Goal: Task Accomplishment & Management: Manage account settings

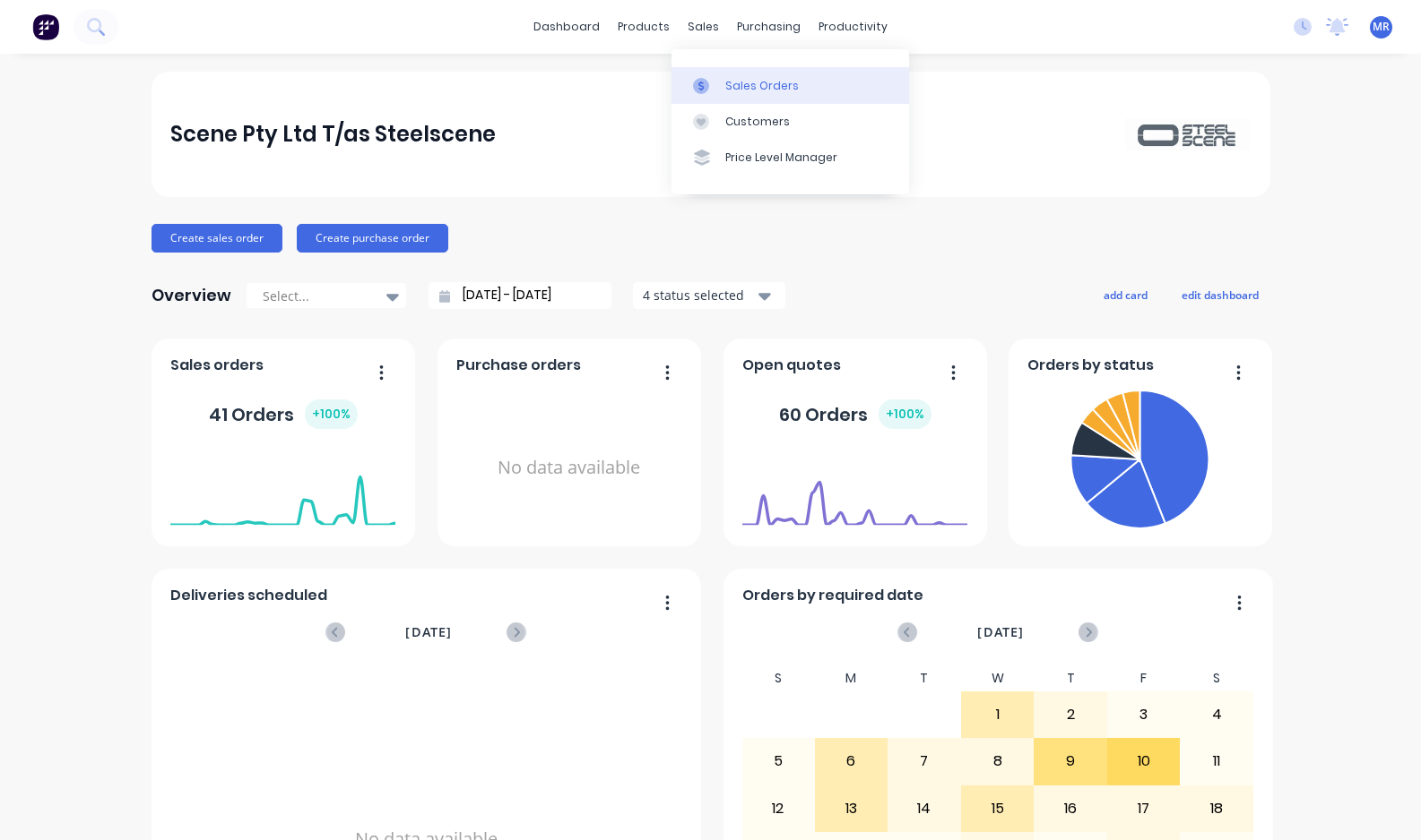
click at [740, 70] on link "Sales Orders" at bounding box center [790, 84] width 237 height 36
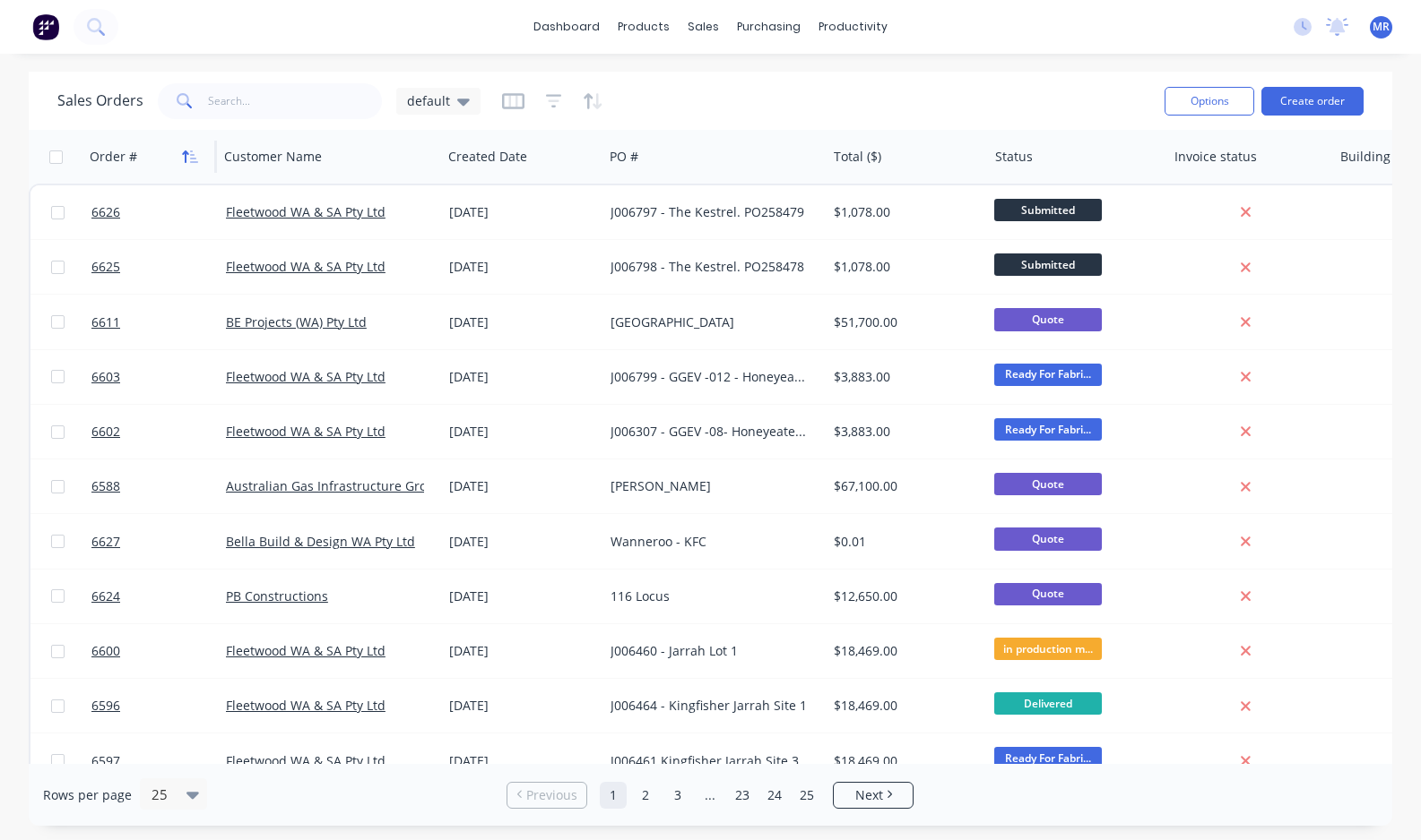
click at [180, 150] on button "button" at bounding box center [189, 157] width 27 height 27
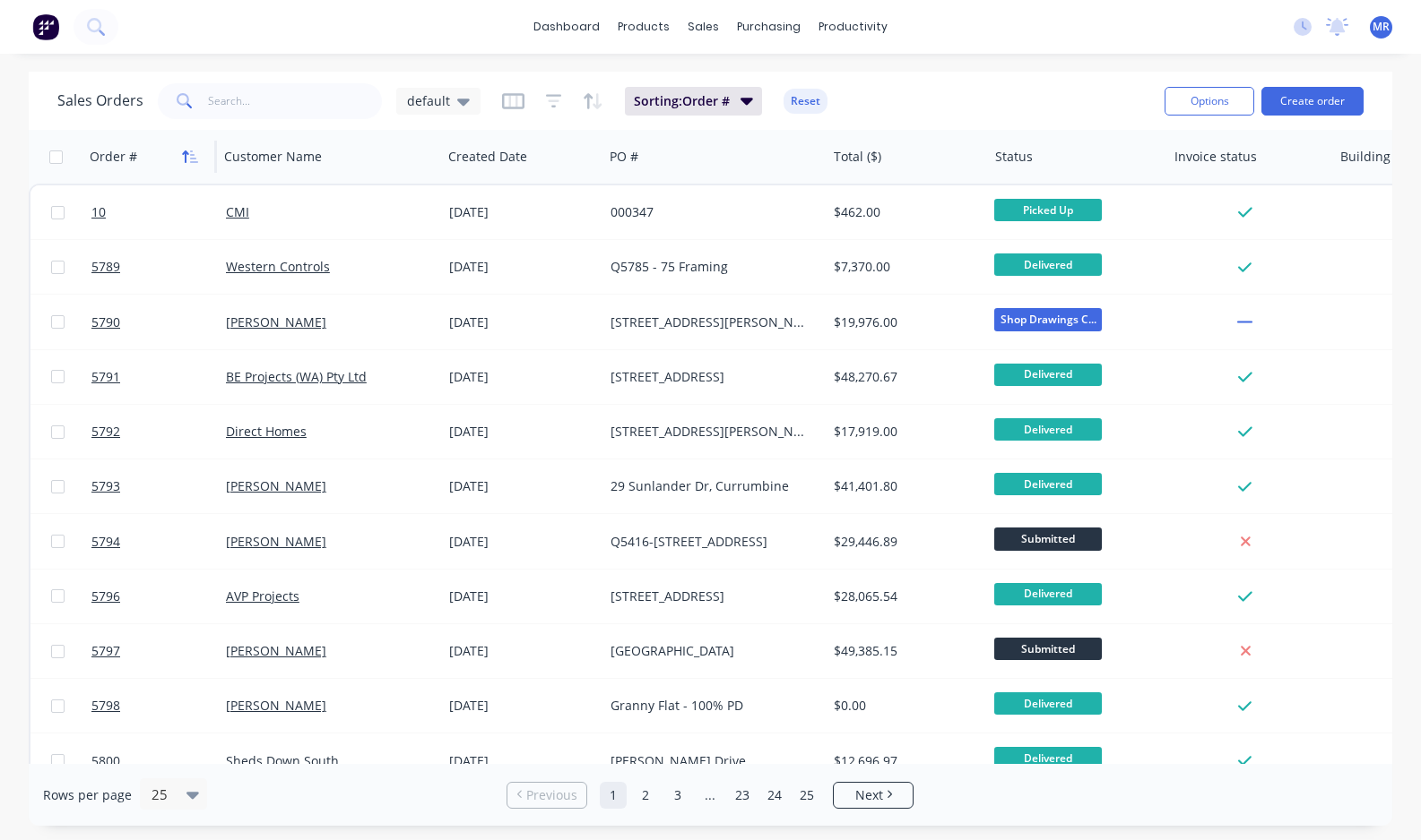
click at [189, 150] on icon "button" at bounding box center [189, 156] width 16 height 14
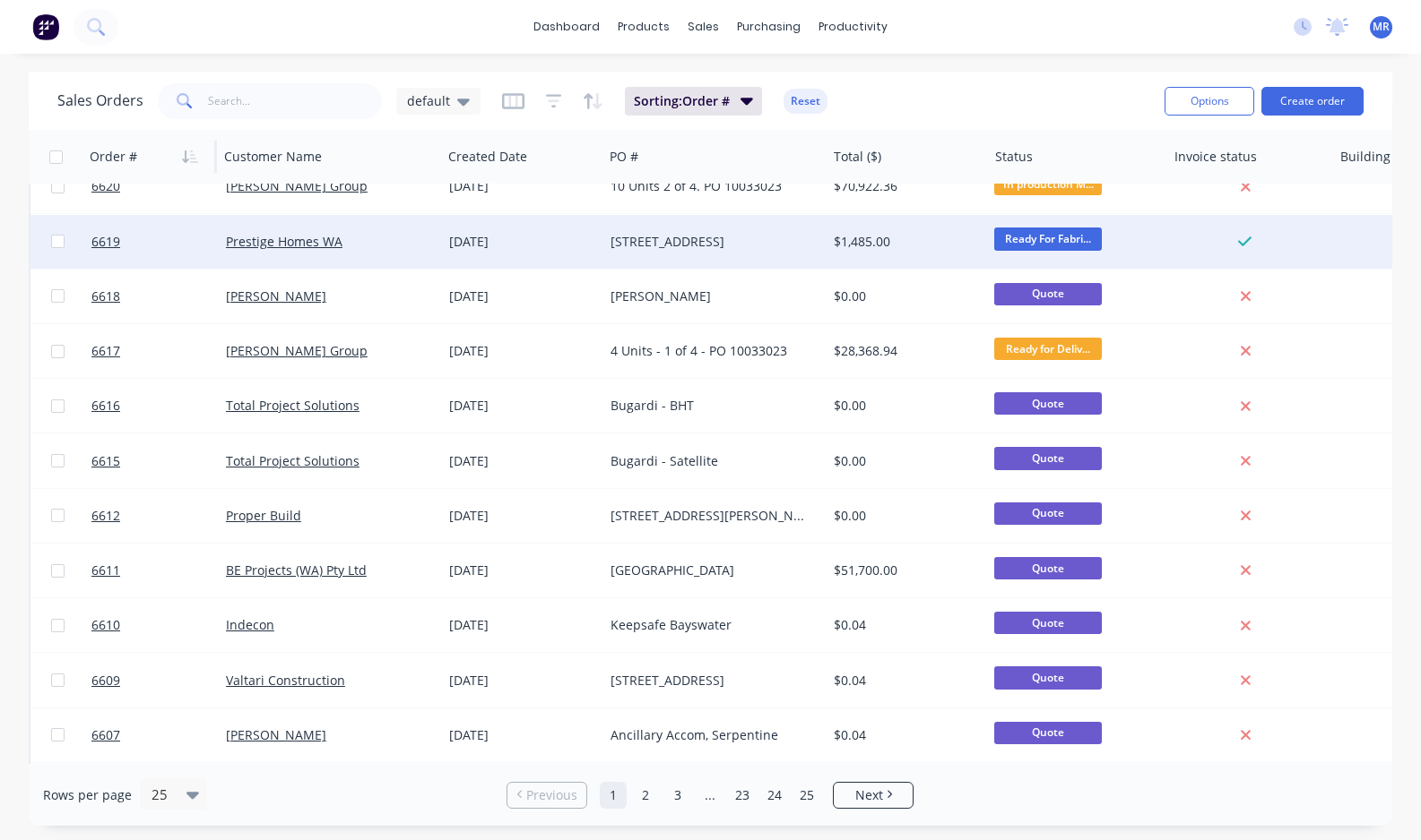
scroll to position [560, 0]
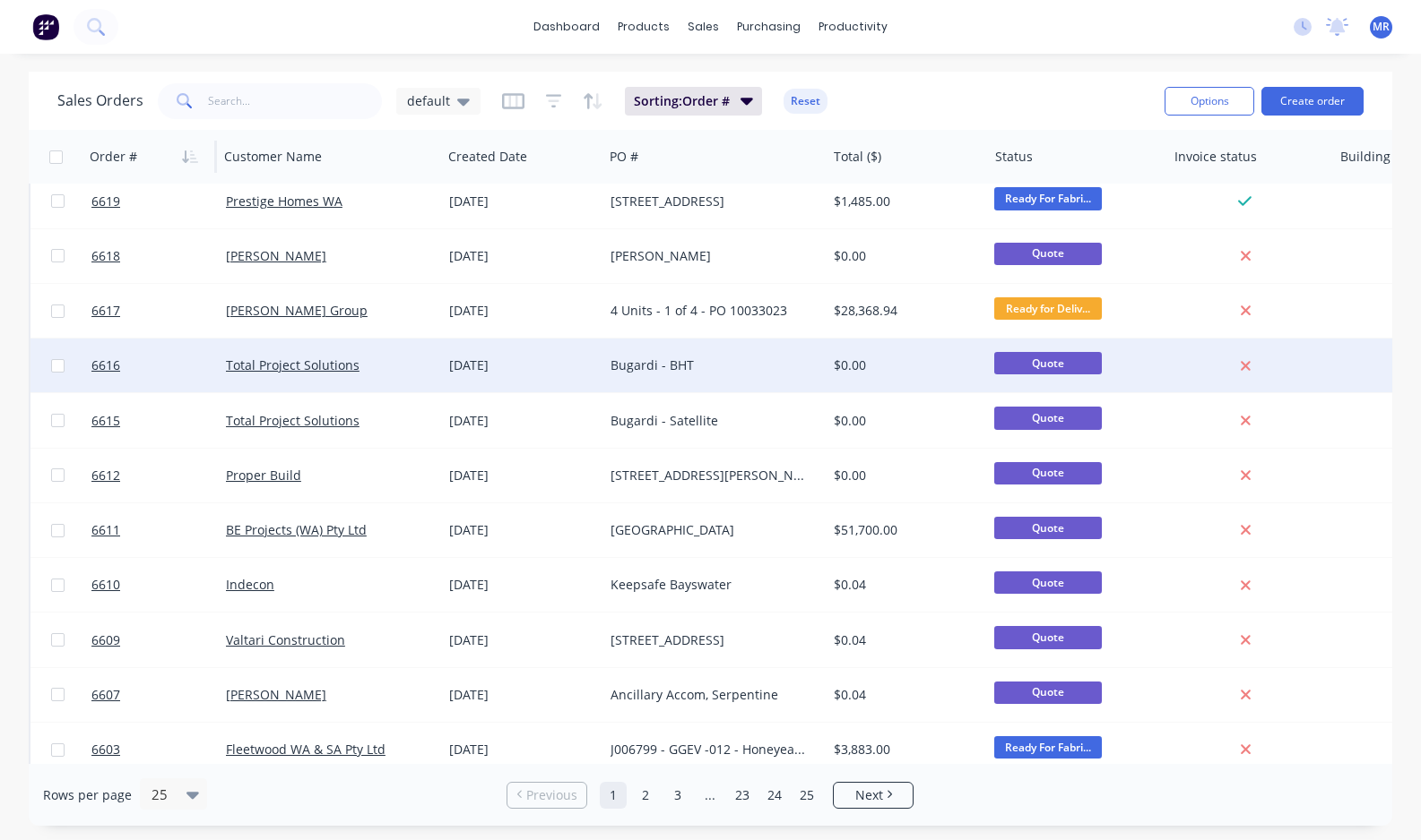
click at [665, 363] on div "Bugardi - BHT" at bounding box center [710, 365] width 199 height 18
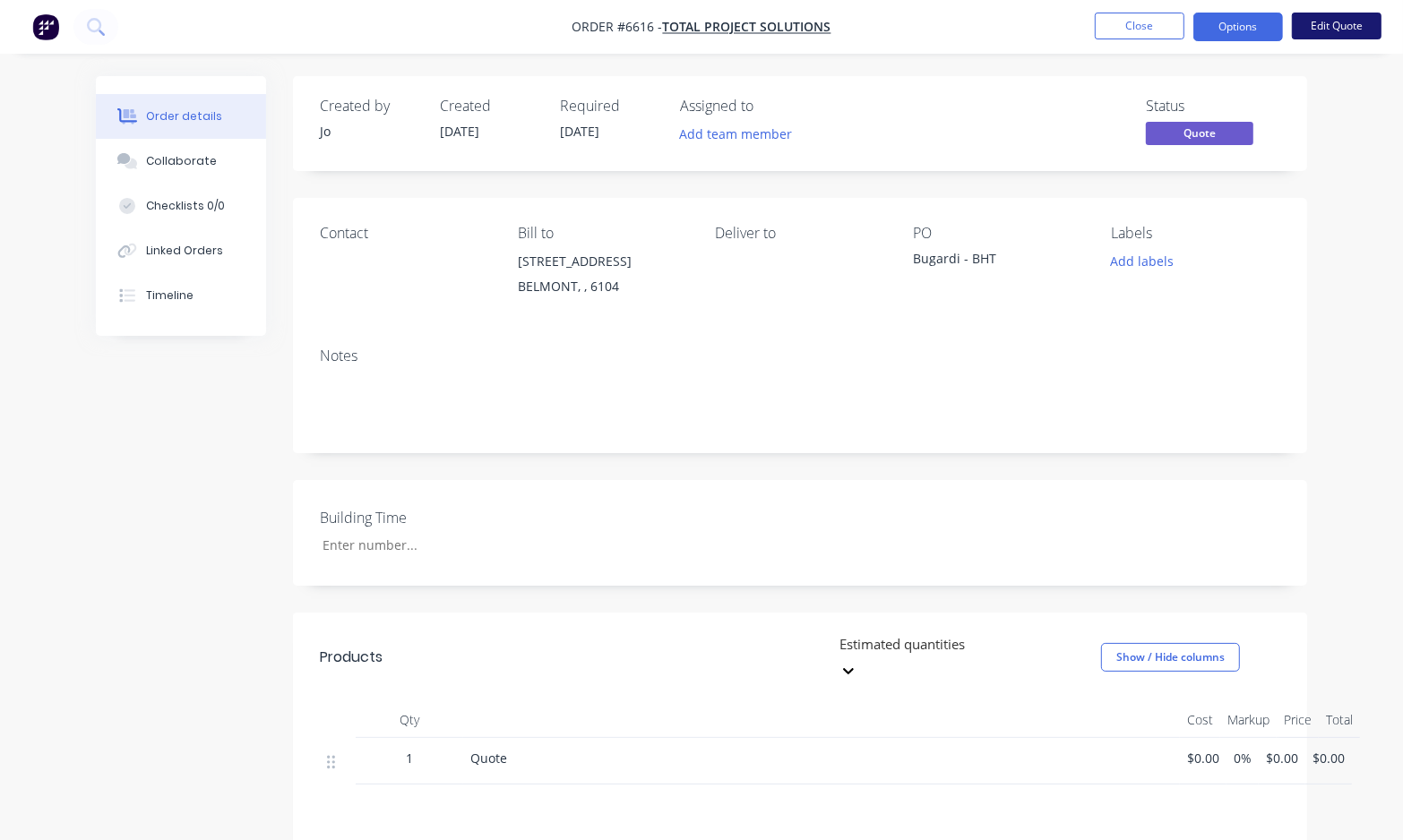
click at [1307, 25] on button "Edit Quote" at bounding box center [1336, 26] width 90 height 27
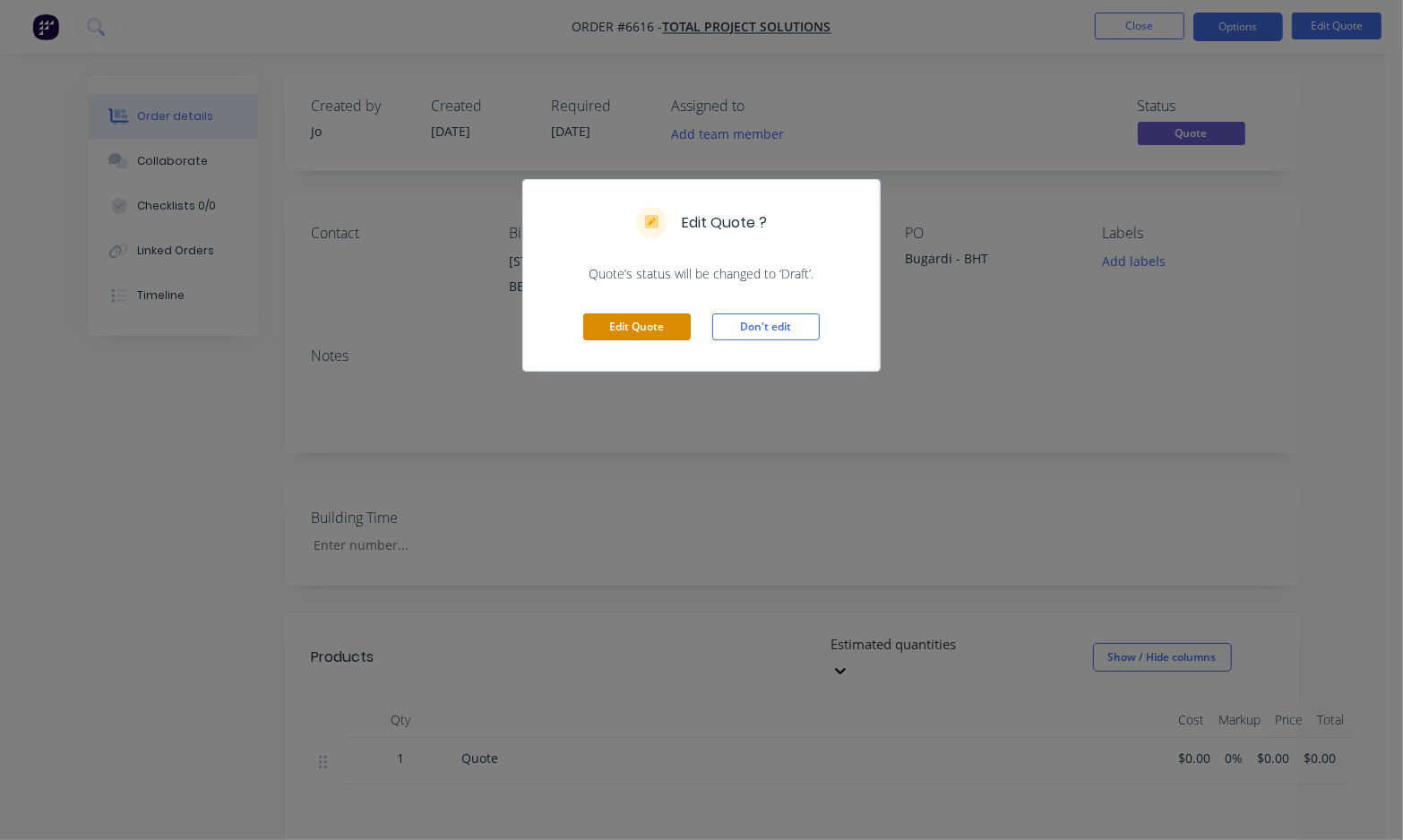
drag, startPoint x: 660, startPoint y: 328, endPoint x: 687, endPoint y: 347, distance: 33.0
click at [661, 328] on button "Edit Quote" at bounding box center [637, 326] width 108 height 27
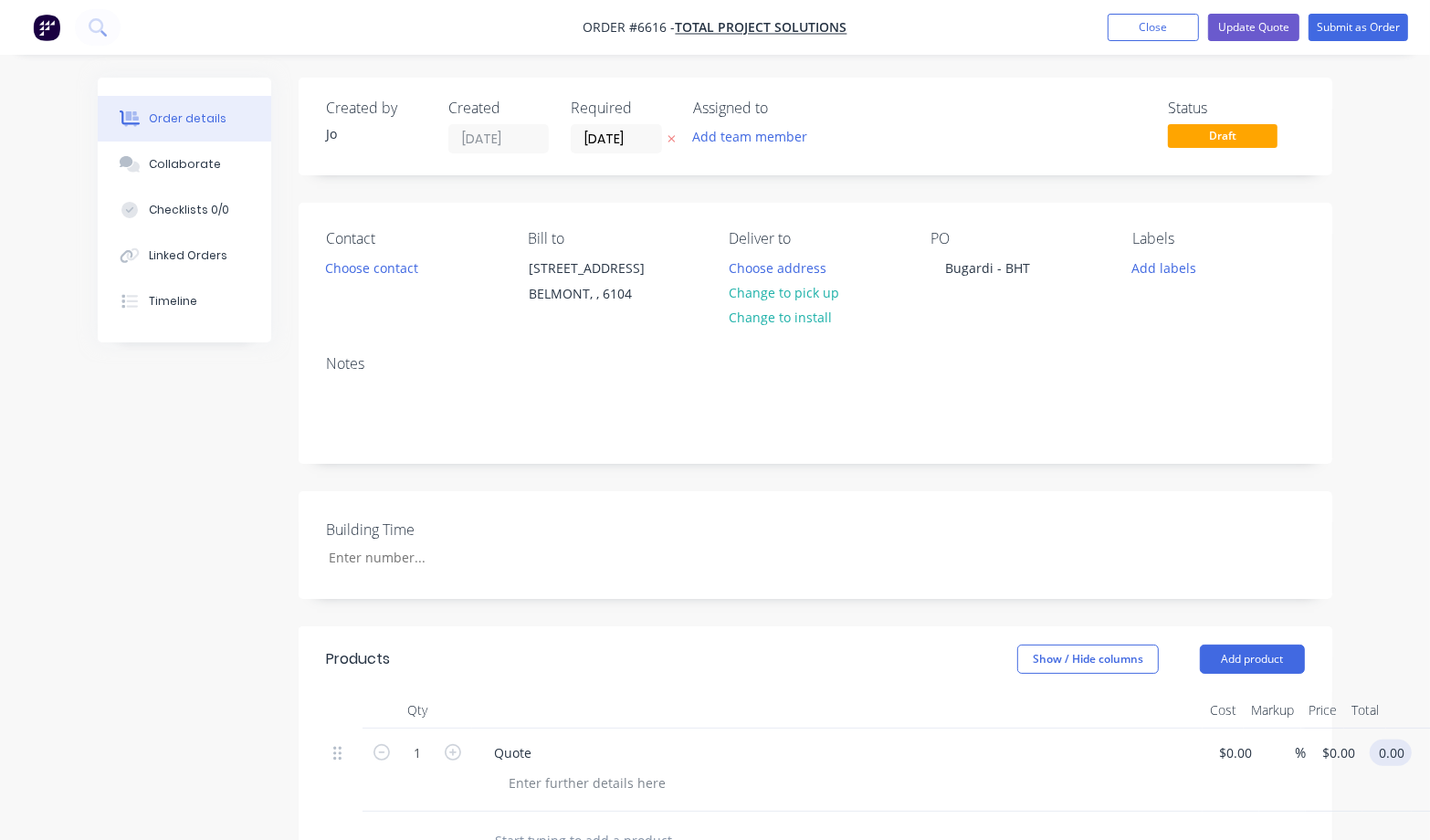
click at [1396, 749] on input "0.00" at bounding box center [1394, 753] width 35 height 26
type input "189345"
type input "$189,345.00"
drag, startPoint x: 951, startPoint y: 609, endPoint x: 1016, endPoint y: 599, distance: 65.8
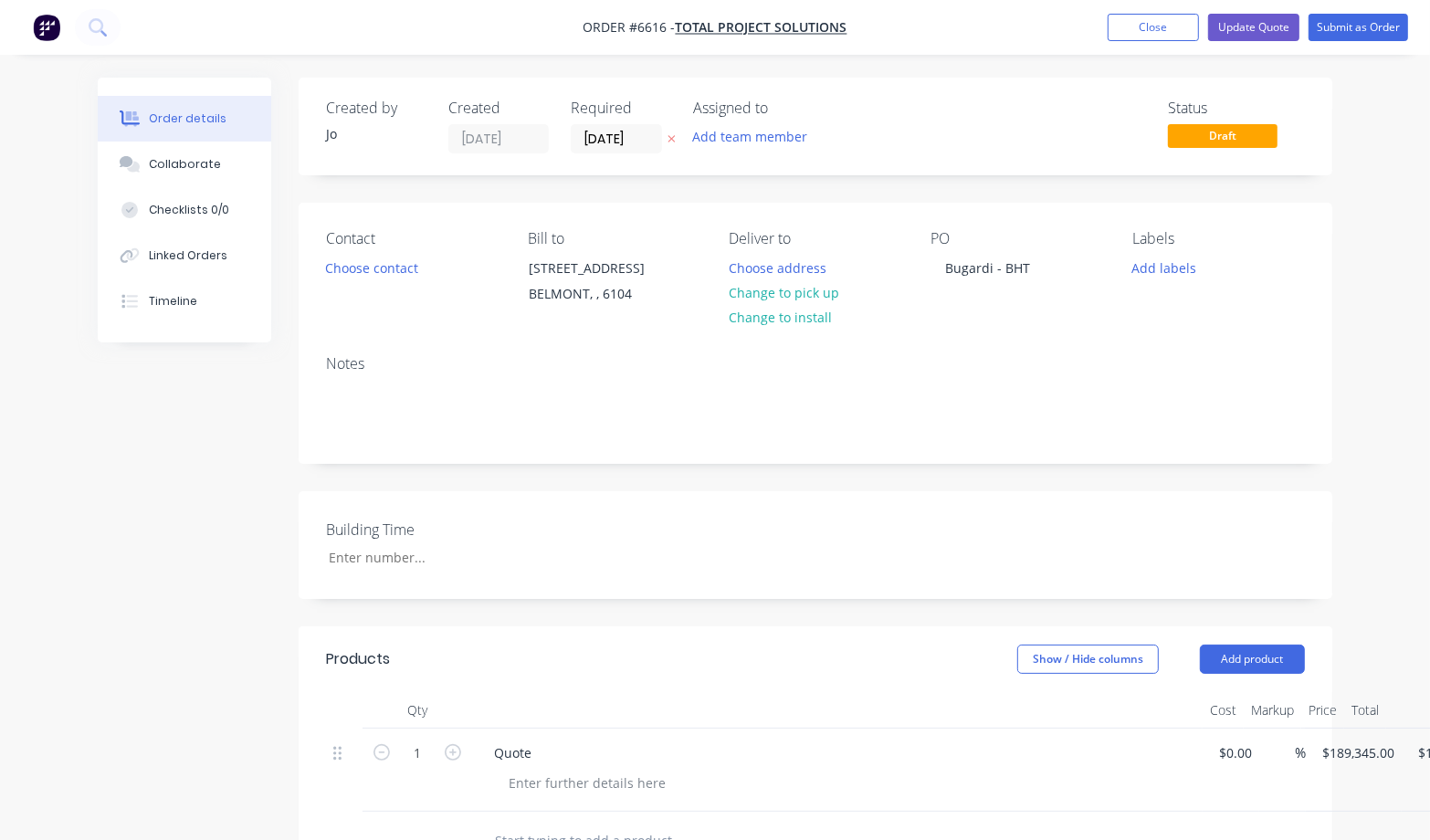
click at [952, 609] on div "Created by Jo Created [DATE] Required [DATE] Assigned to Add team member Status…" at bounding box center [816, 694] width 1034 height 1232
click at [1263, 20] on button "Update Quote" at bounding box center [1253, 26] width 92 height 27
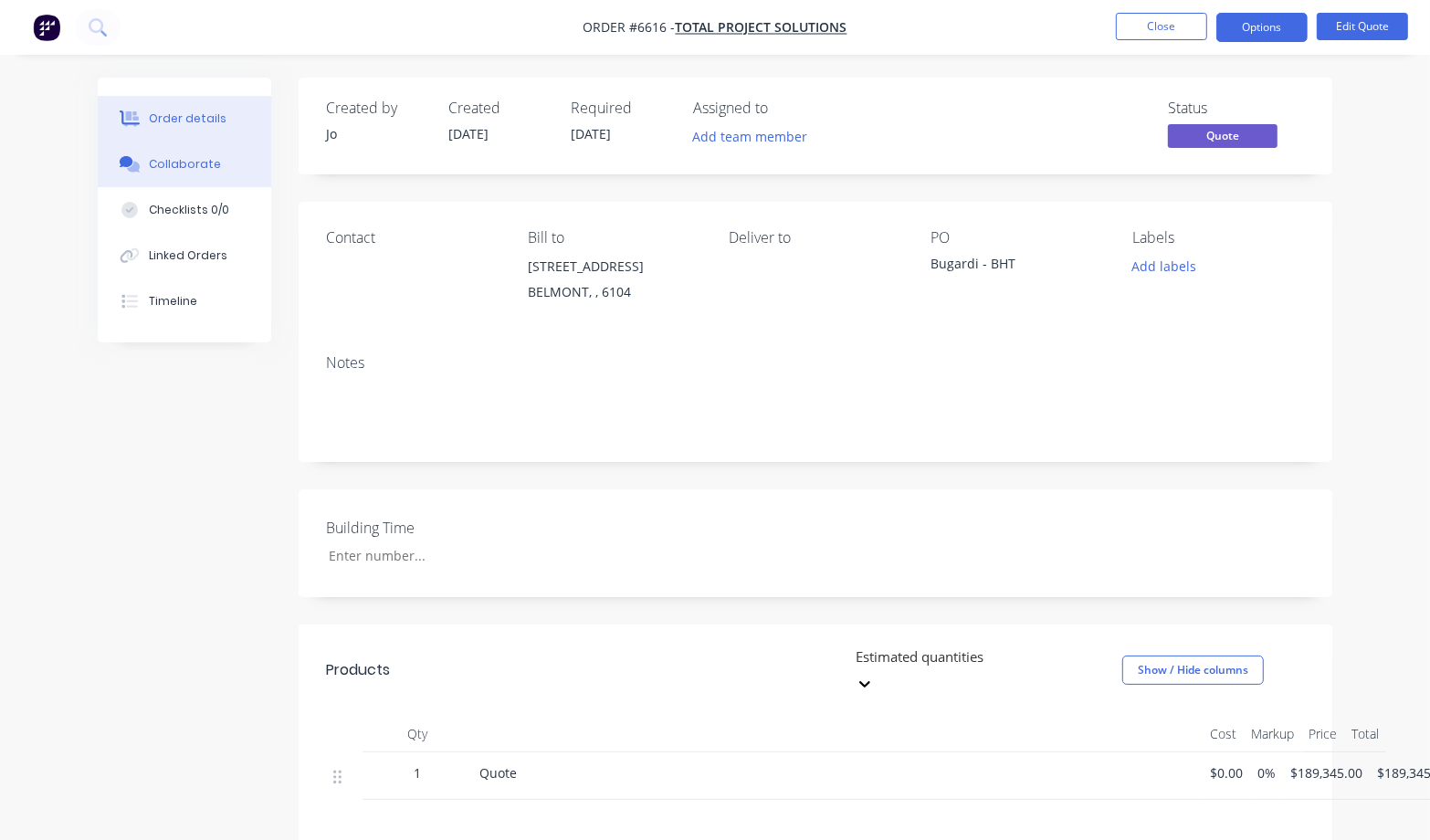
click at [180, 156] on div "Collaborate" at bounding box center [185, 163] width 72 height 16
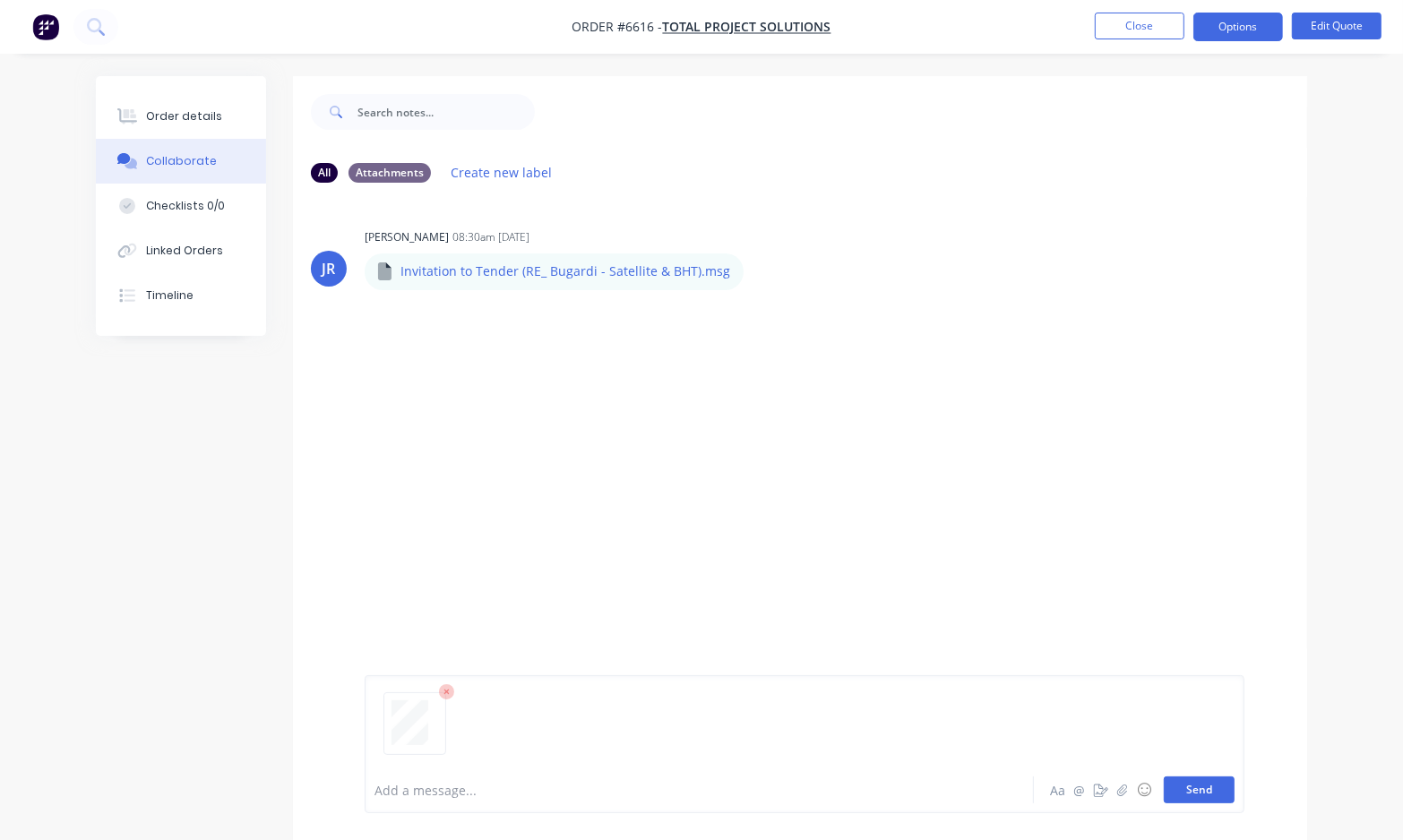
click at [1193, 794] on button "Send" at bounding box center [1199, 790] width 70 height 27
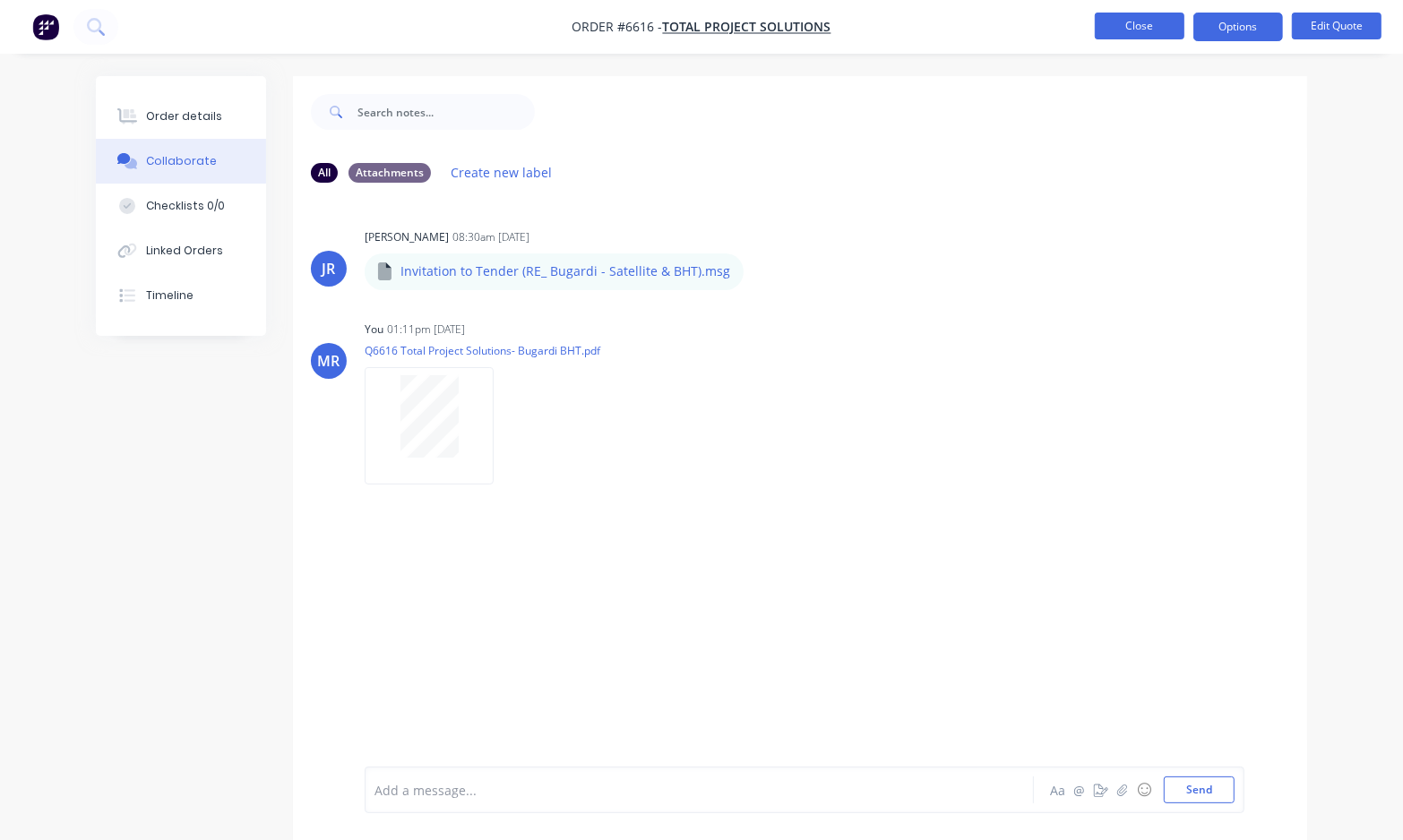
click at [1135, 18] on button "Close" at bounding box center [1140, 26] width 90 height 27
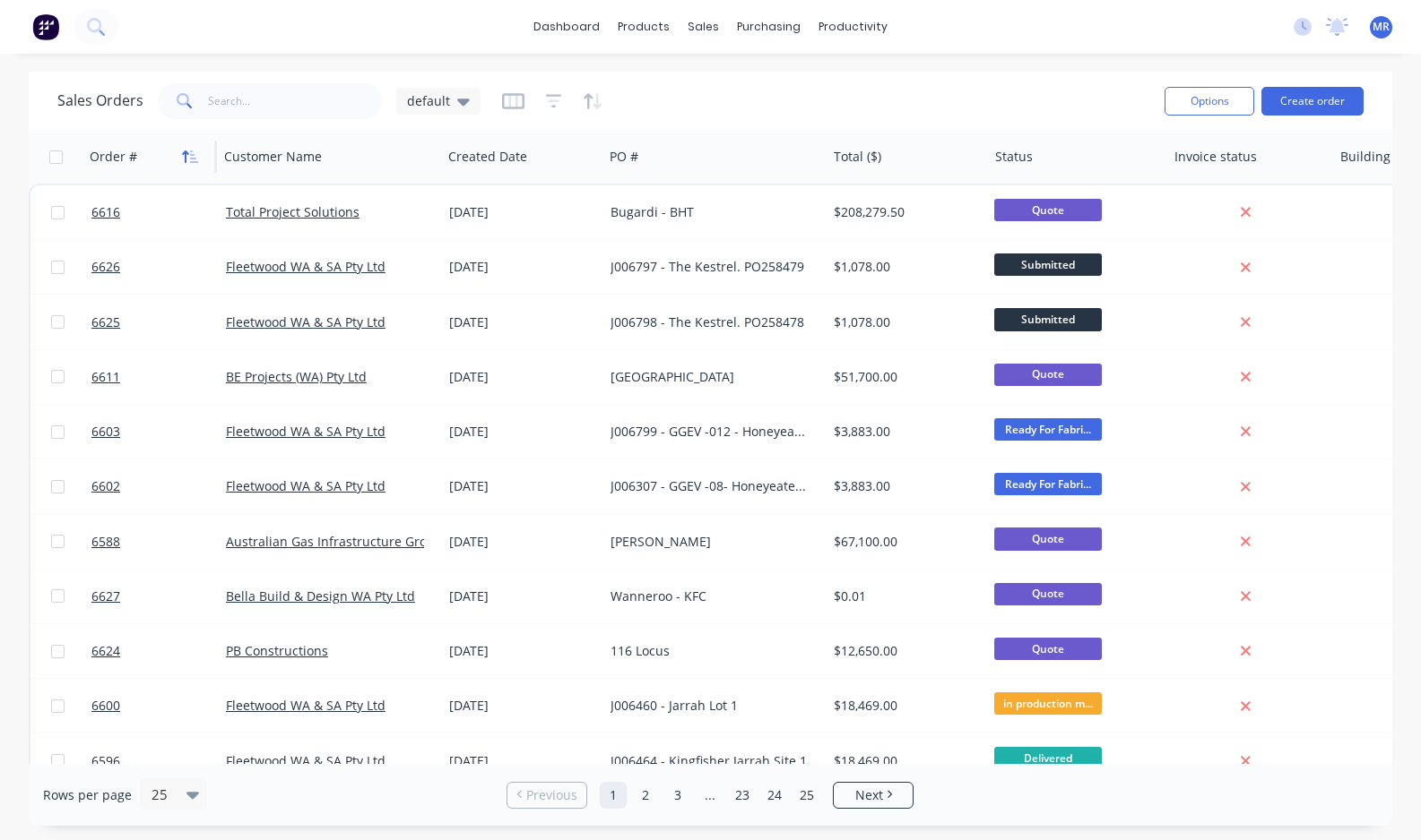
click at [190, 159] on icon "button" at bounding box center [189, 156] width 16 height 14
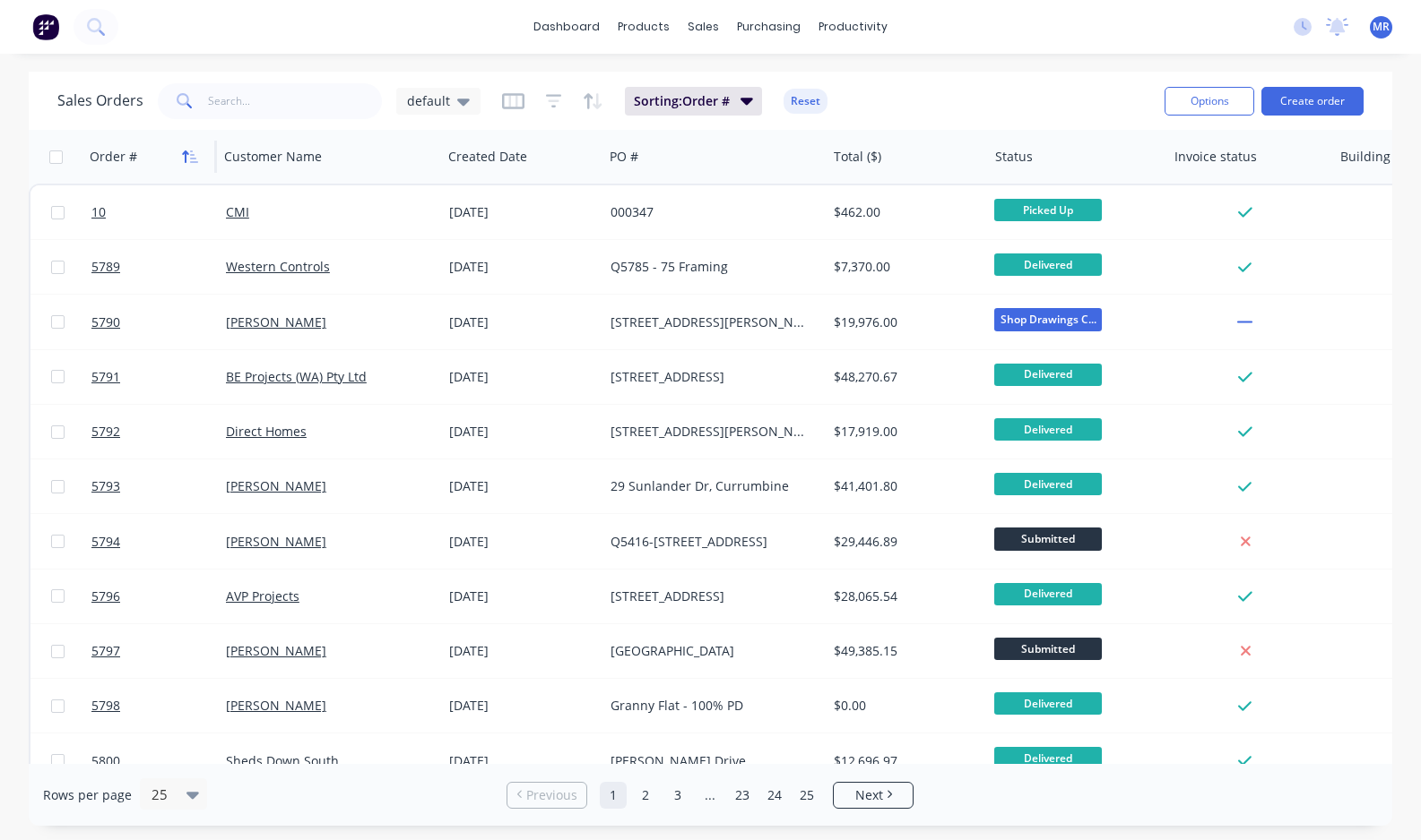
click at [194, 158] on icon "button" at bounding box center [194, 157] width 8 height 13
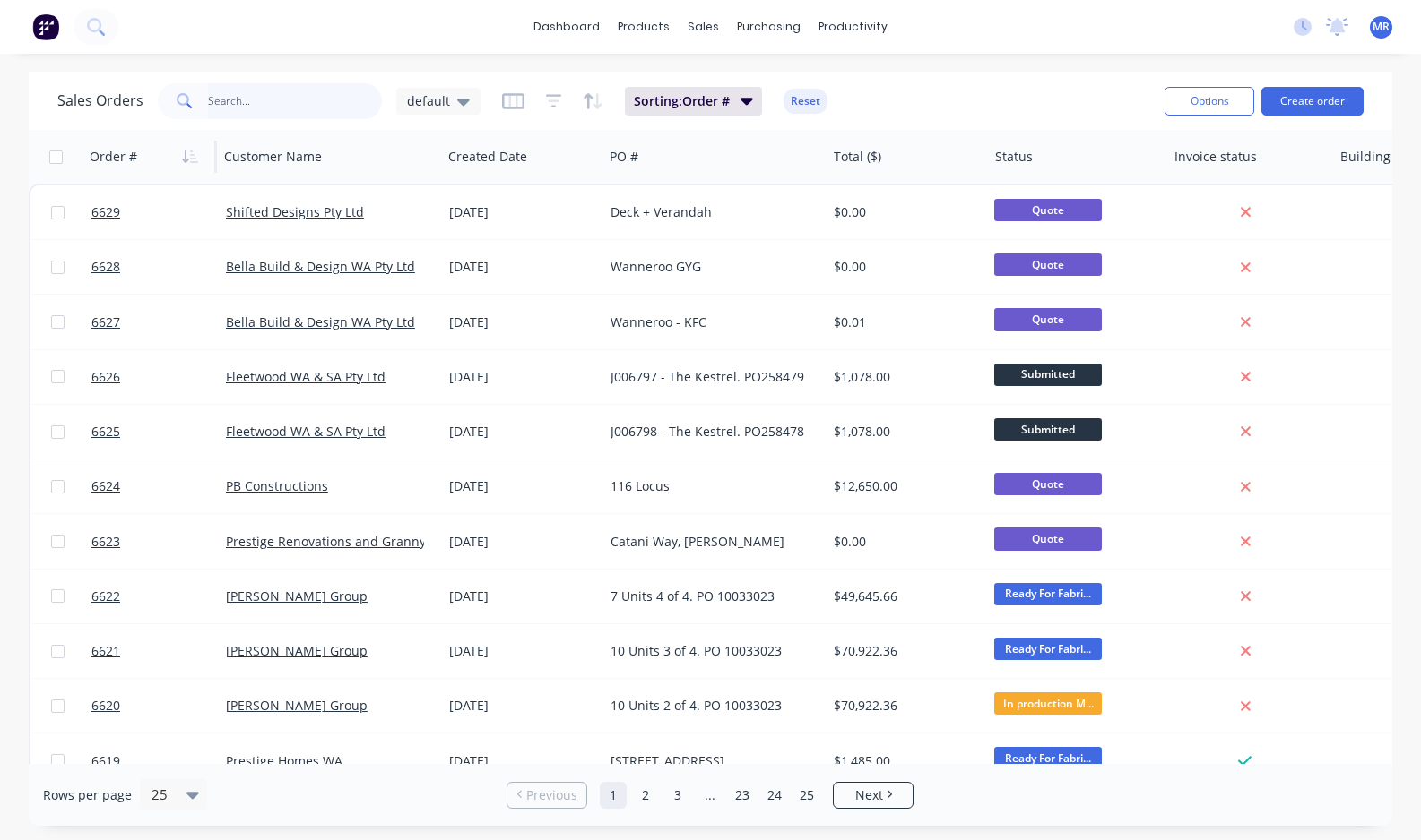
click at [262, 108] on input "text" at bounding box center [295, 101] width 174 height 36
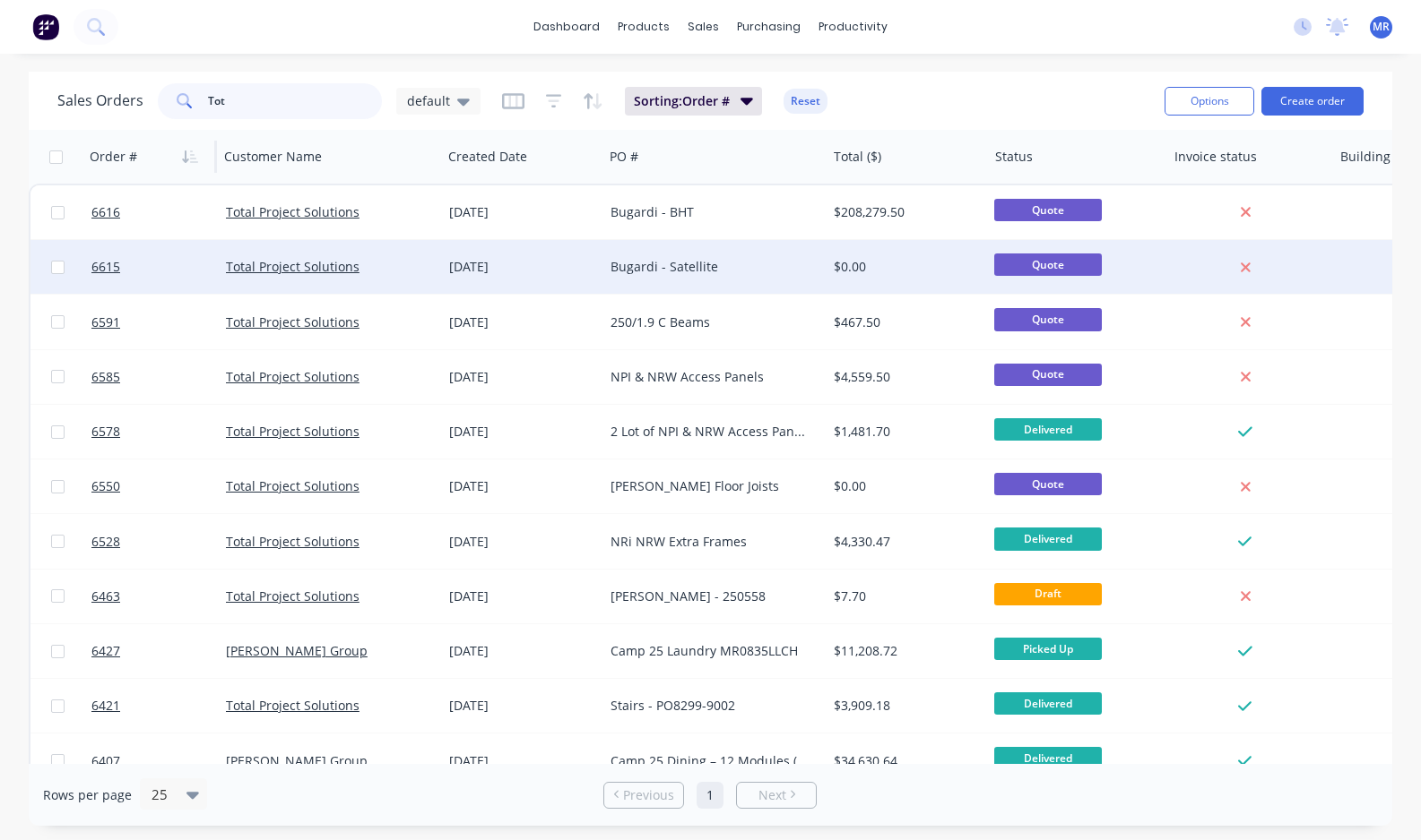
type input "Tot"
click at [683, 270] on div "Bugardi - Satellite" at bounding box center [710, 266] width 199 height 18
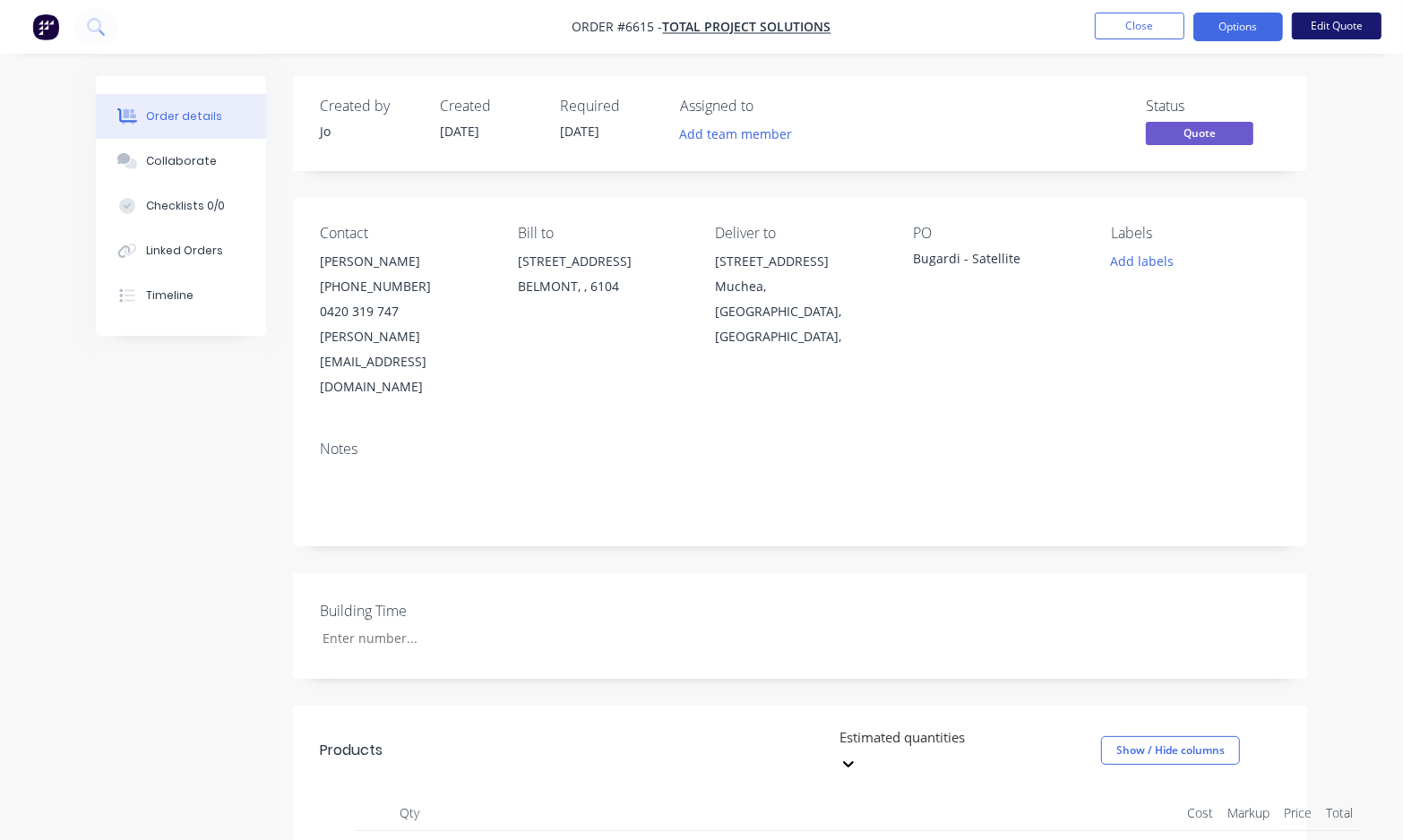
click at [1341, 23] on button "Edit Quote" at bounding box center [1336, 26] width 90 height 27
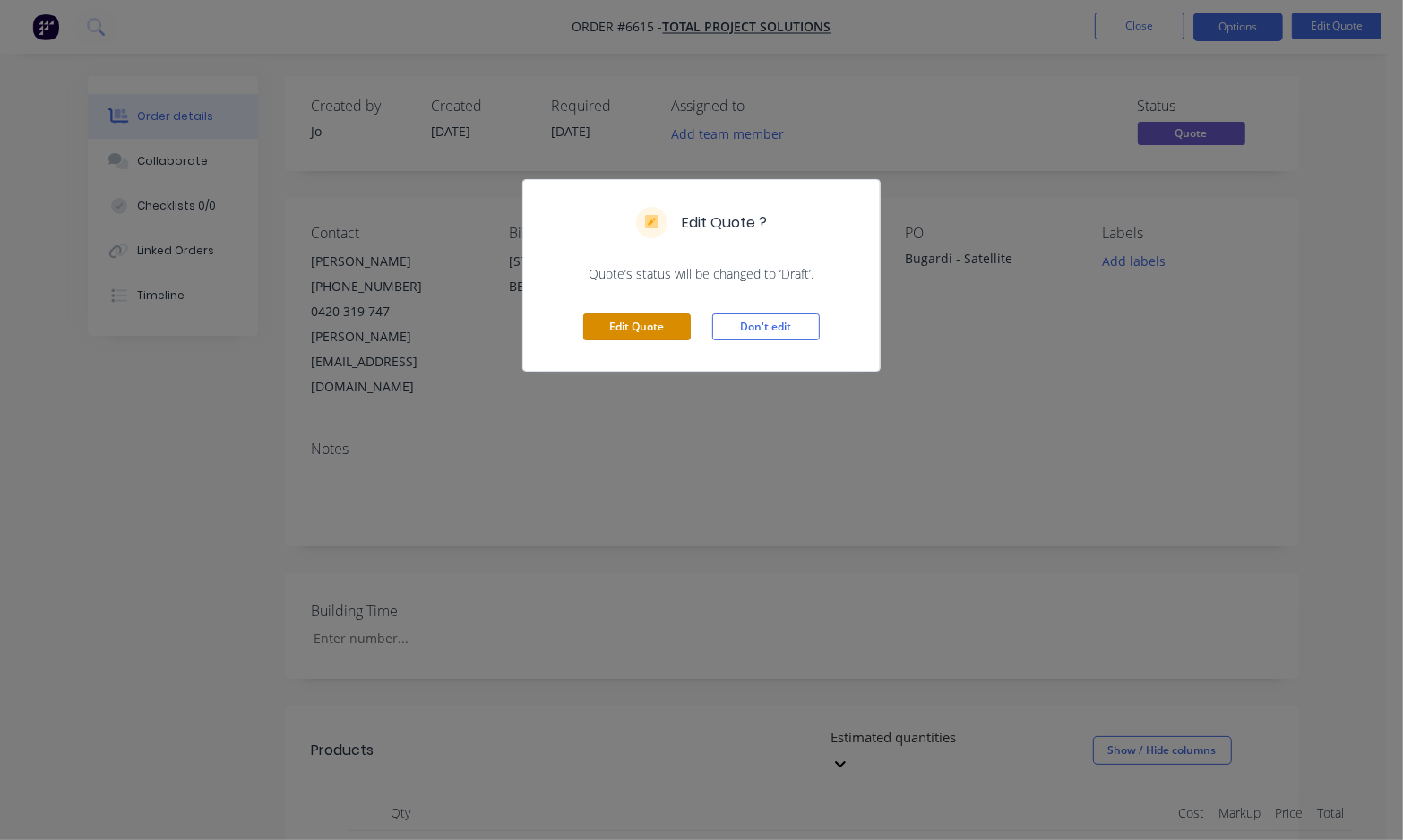
click at [655, 333] on button "Edit Quote" at bounding box center [637, 326] width 108 height 27
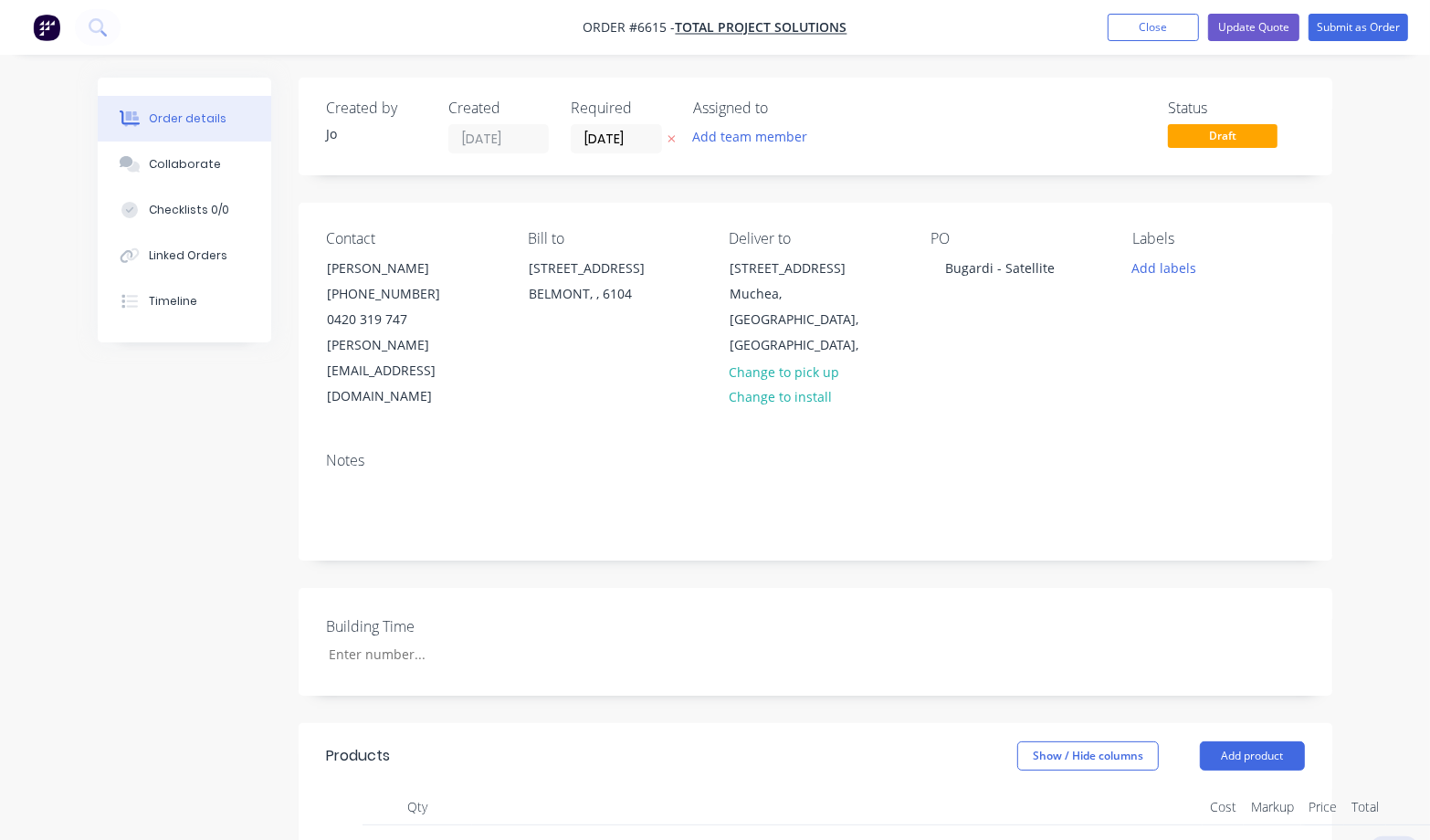
click at [1394, 836] on input "0.00" at bounding box center [1398, 849] width 42 height 26
type input "172488"
type input "$172,488.00"
click at [934, 653] on div "Created by Jo Created [DATE] Required [DATE] Assigned to Add team member Status…" at bounding box center [816, 742] width 1034 height 1329
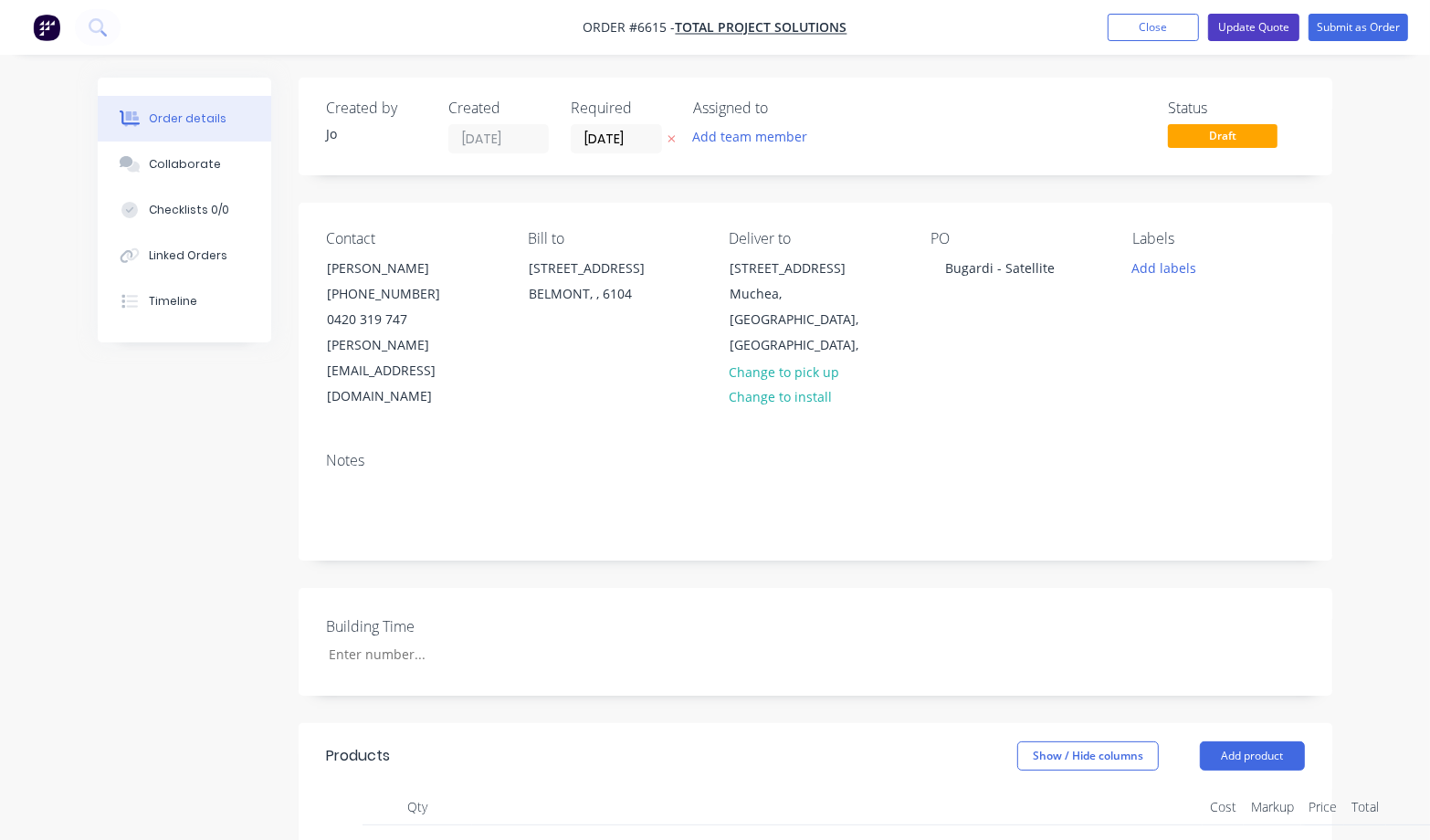
click at [1252, 33] on button "Update Quote" at bounding box center [1253, 26] width 92 height 27
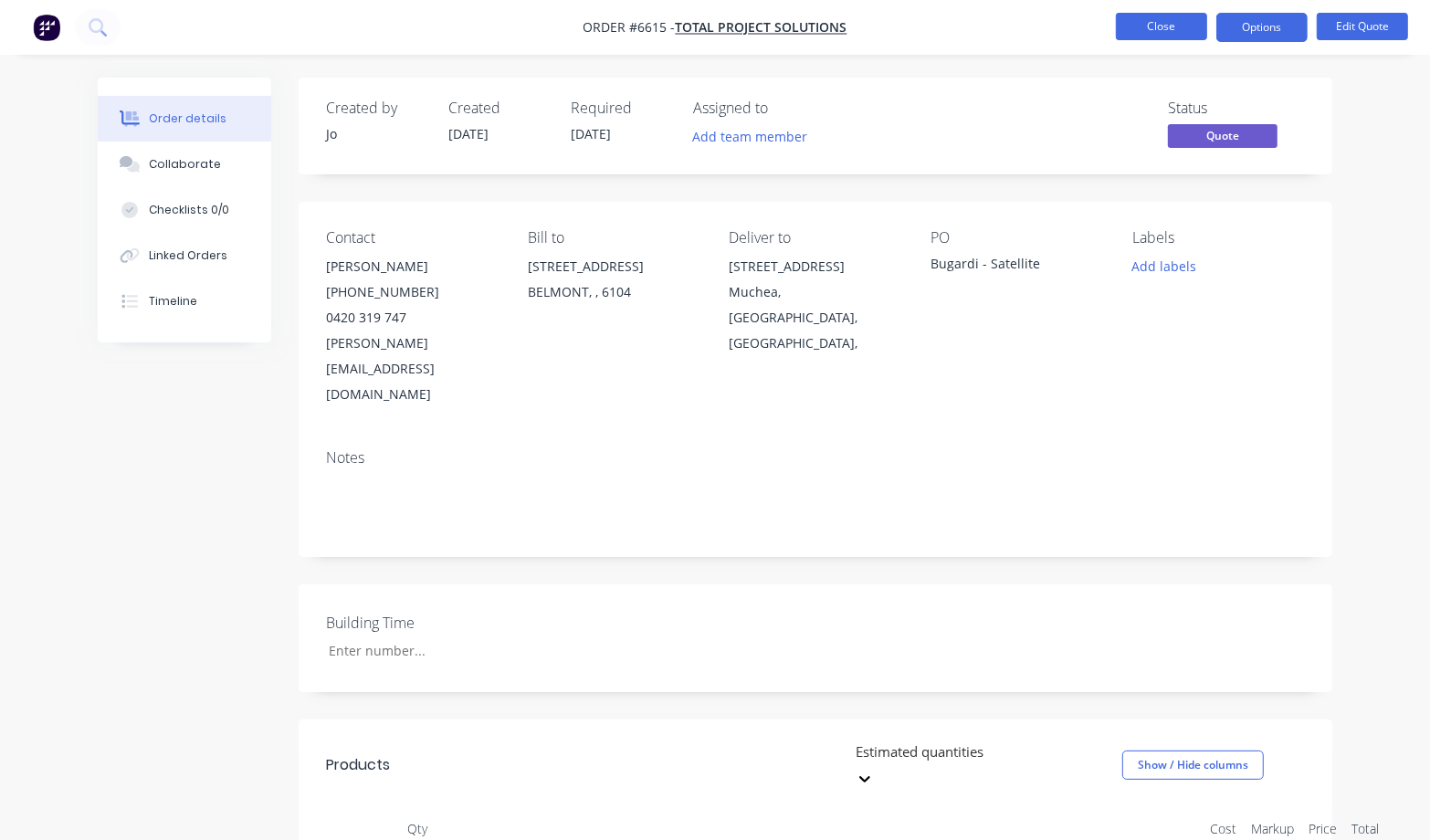
click at [1162, 29] on button "Close" at bounding box center [1162, 26] width 92 height 27
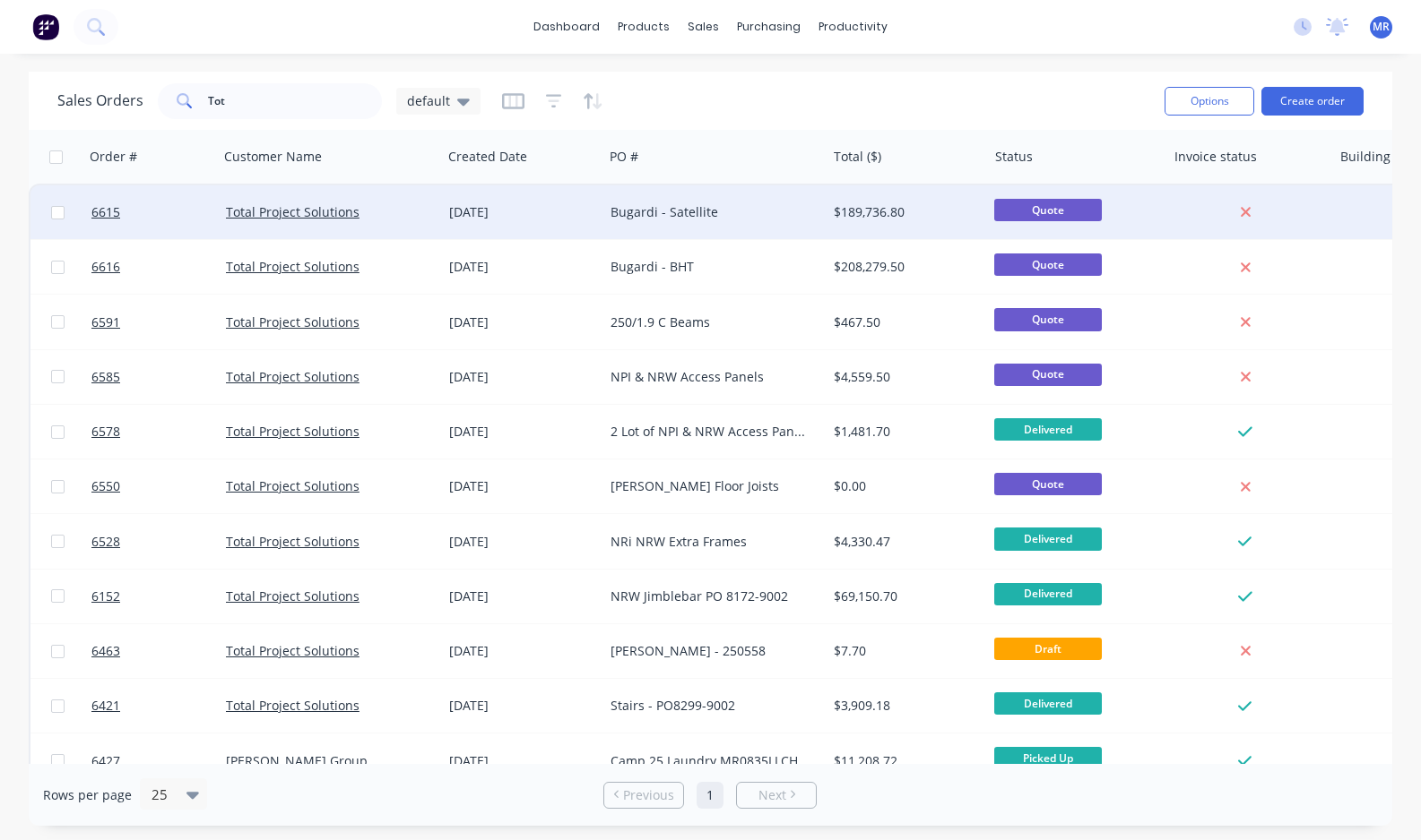
click at [659, 207] on div "Bugardi - Satellite" at bounding box center [710, 211] width 199 height 18
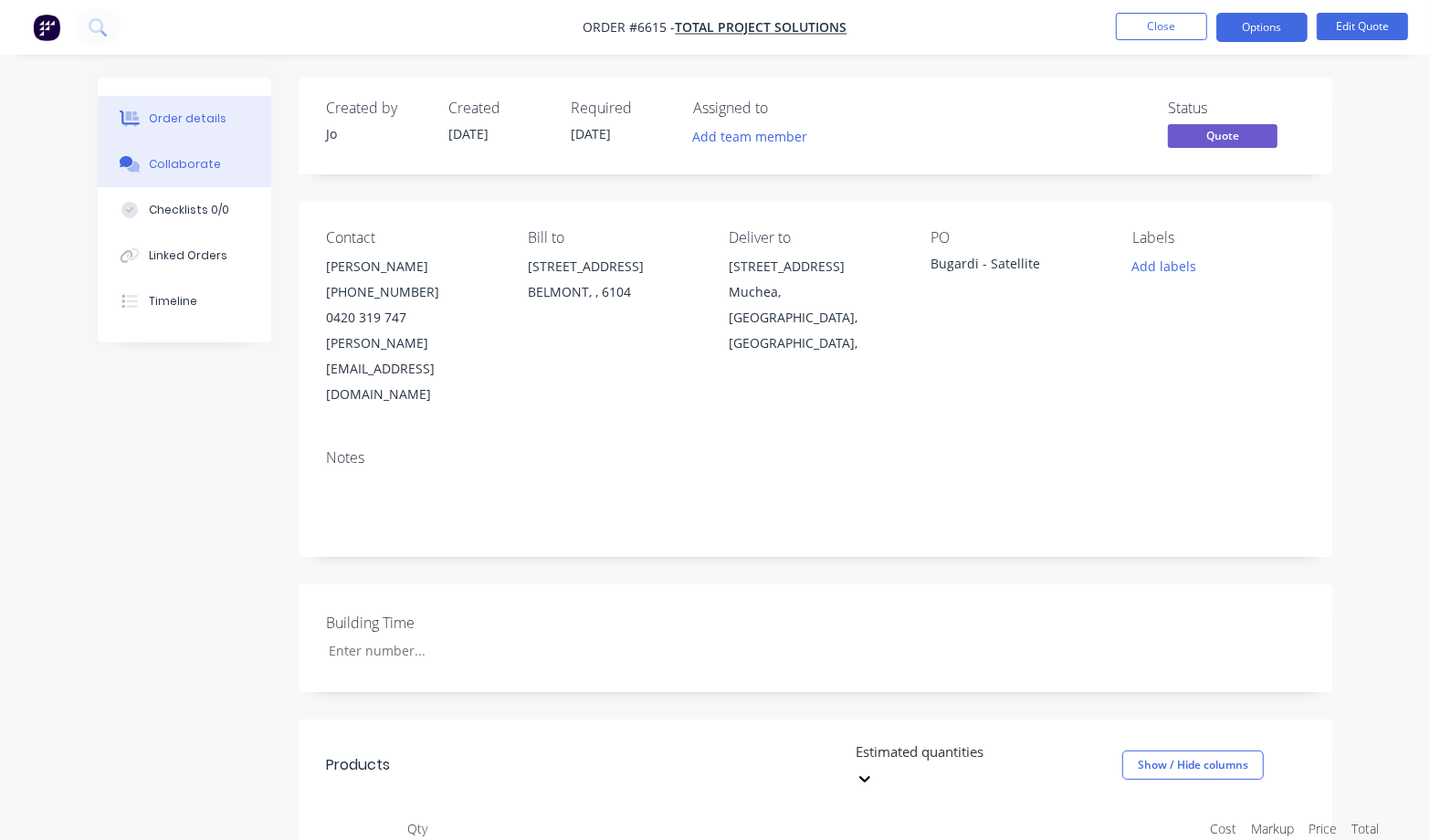
click at [163, 161] on div "Collaborate" at bounding box center [185, 163] width 72 height 16
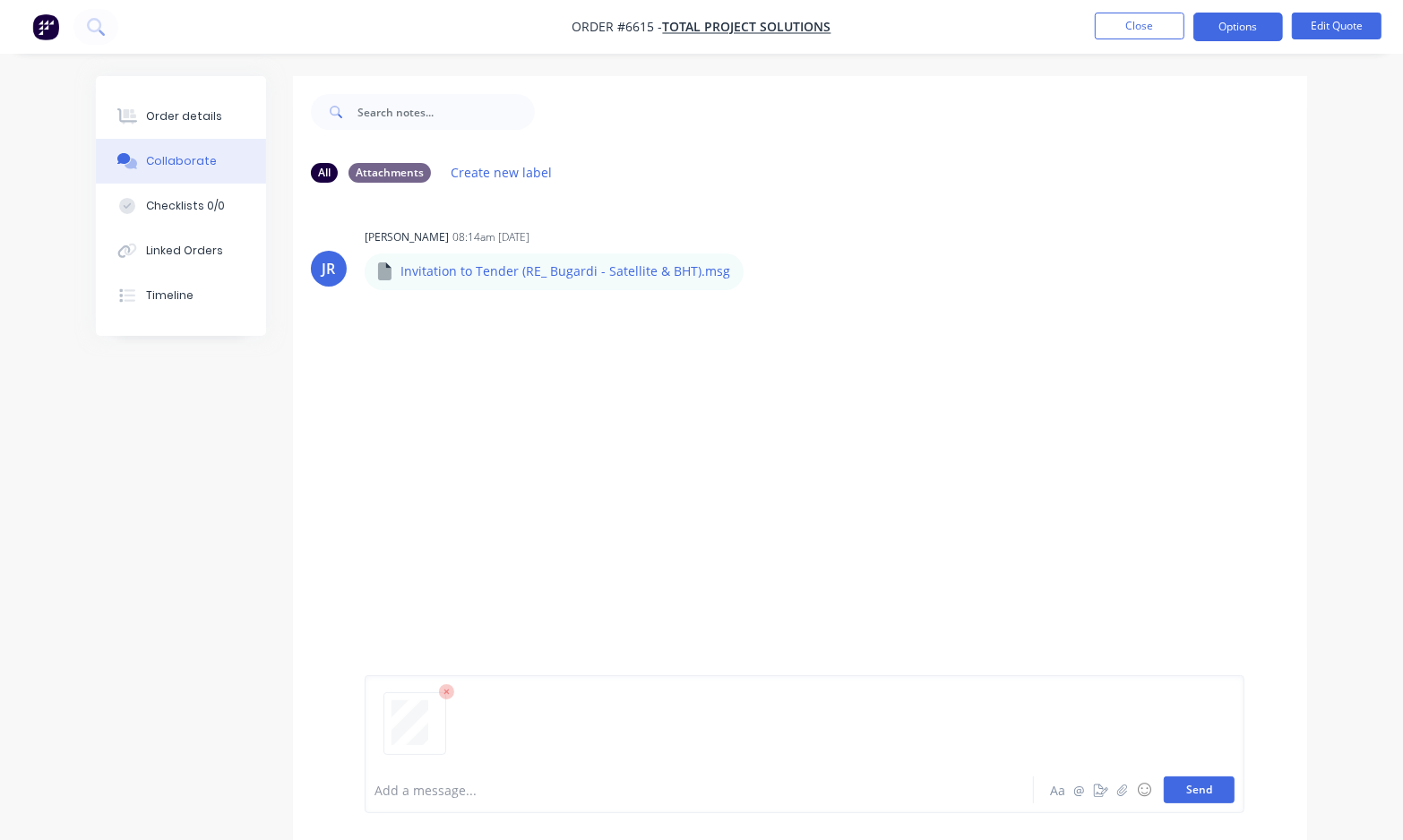
click at [1196, 791] on button "Send" at bounding box center [1199, 790] width 70 height 27
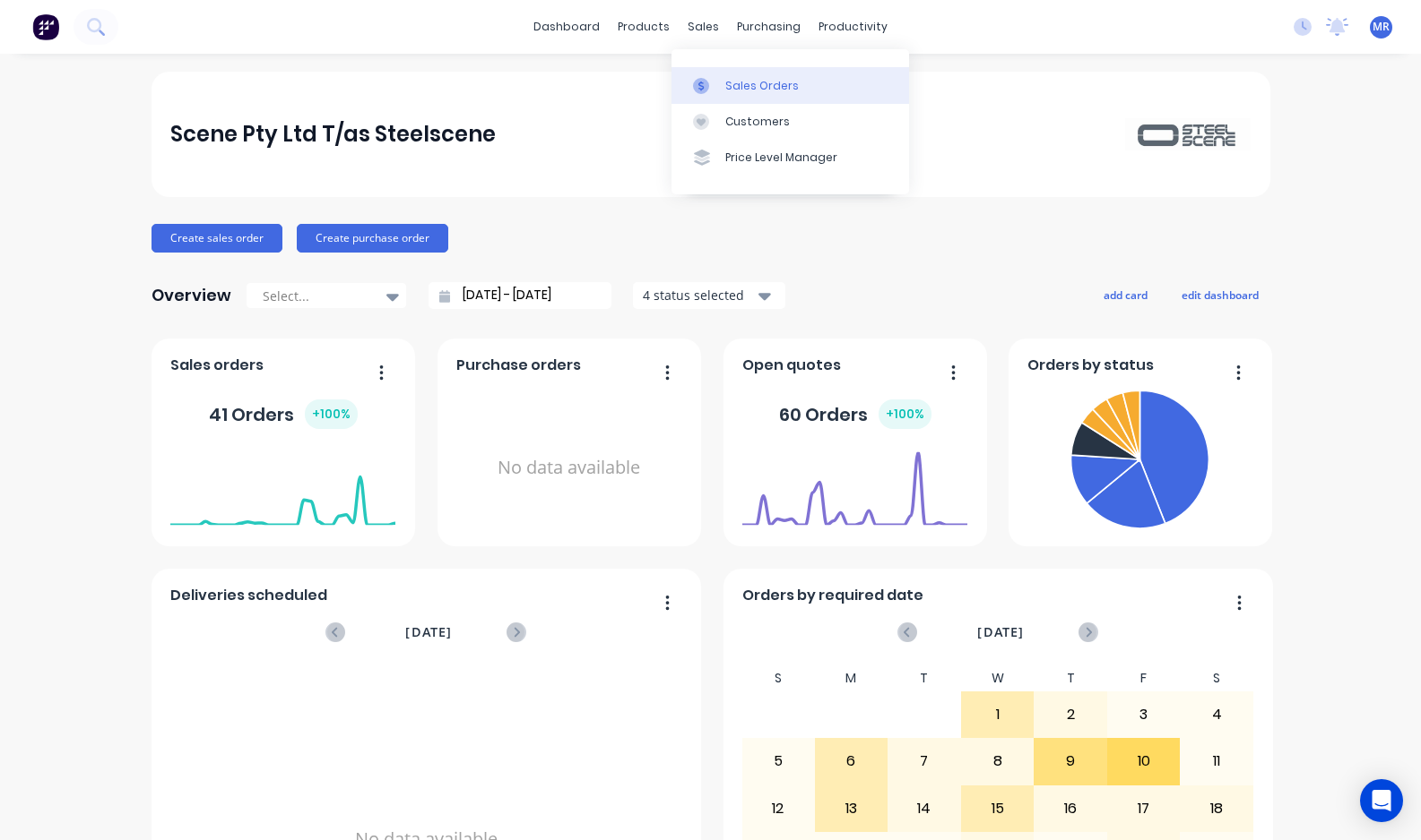
click at [737, 83] on div "Sales Orders" at bounding box center [762, 85] width 73 height 16
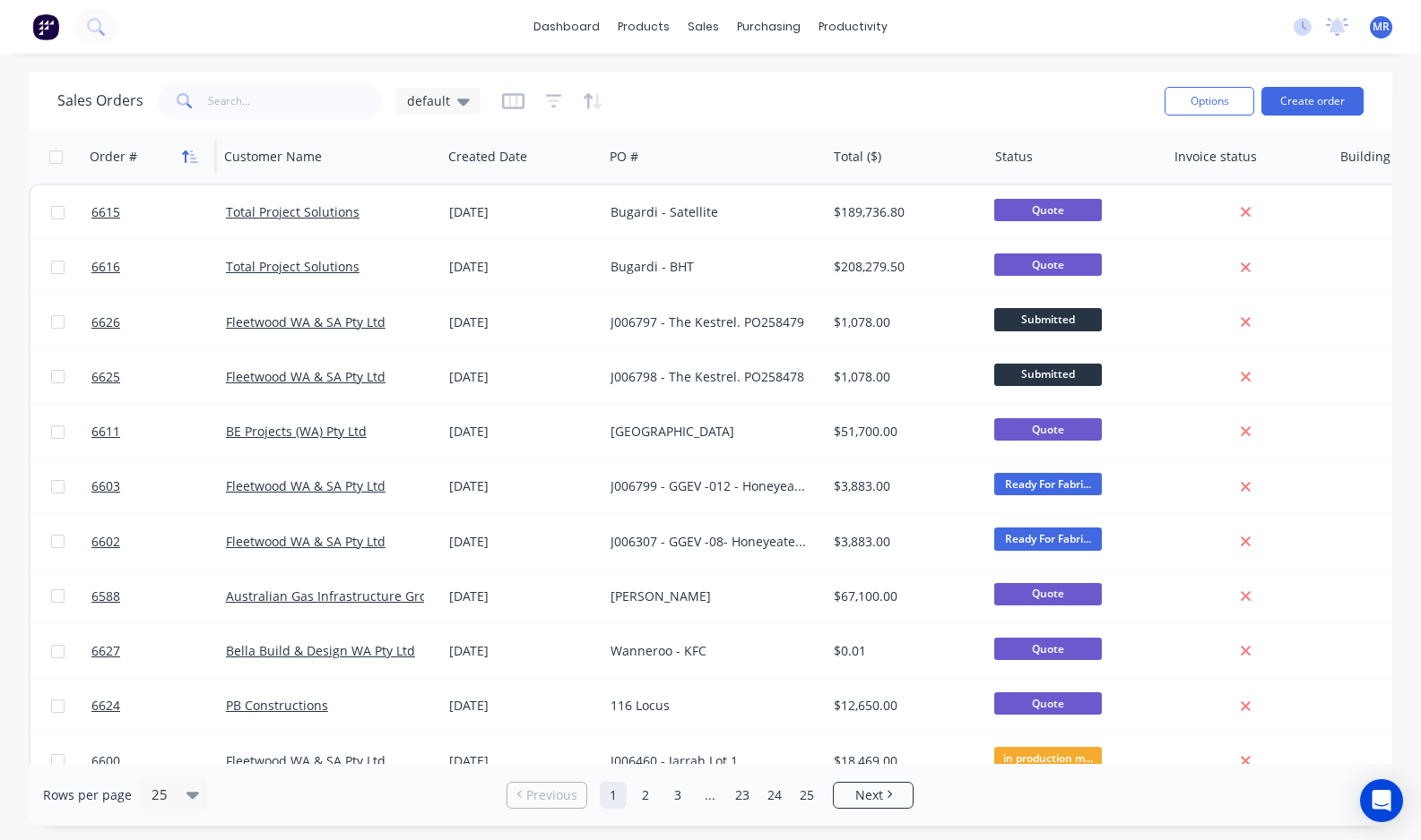
click at [188, 150] on icon "button" at bounding box center [189, 156] width 16 height 14
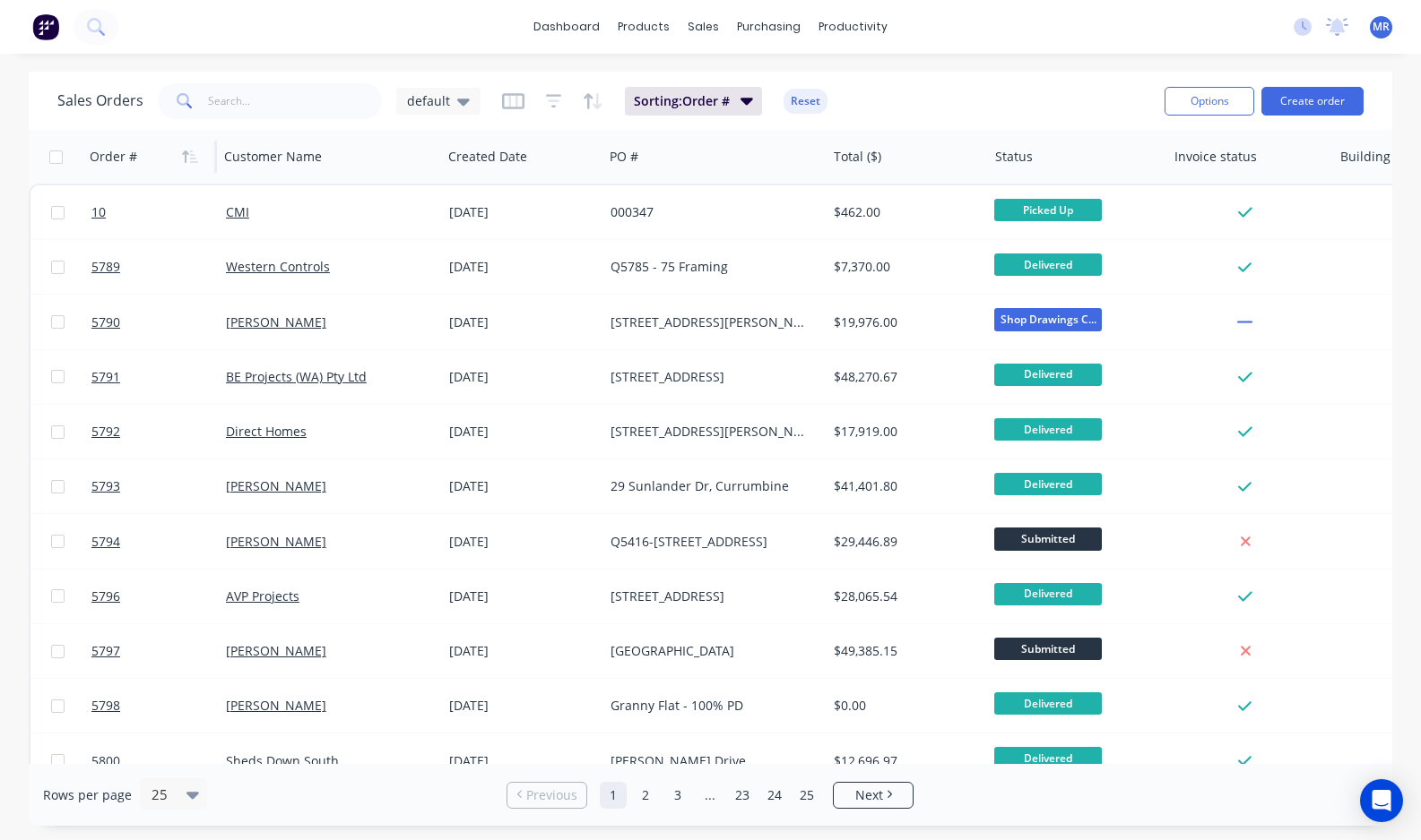
click at [190, 150] on icon "button" at bounding box center [194, 157] width 8 height 13
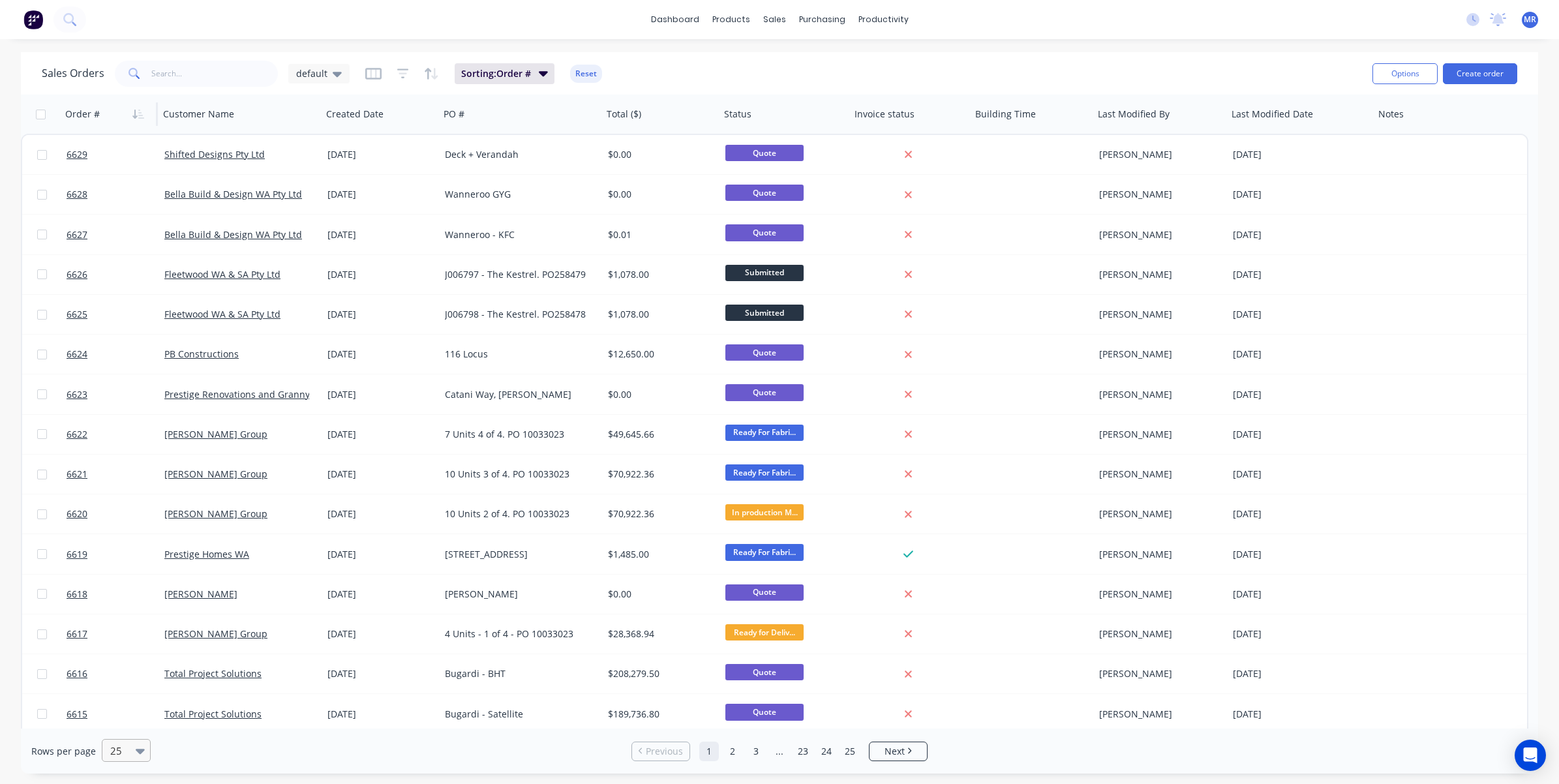
click at [136, 611] on icon at bounding box center [140, 750] width 9 height 14
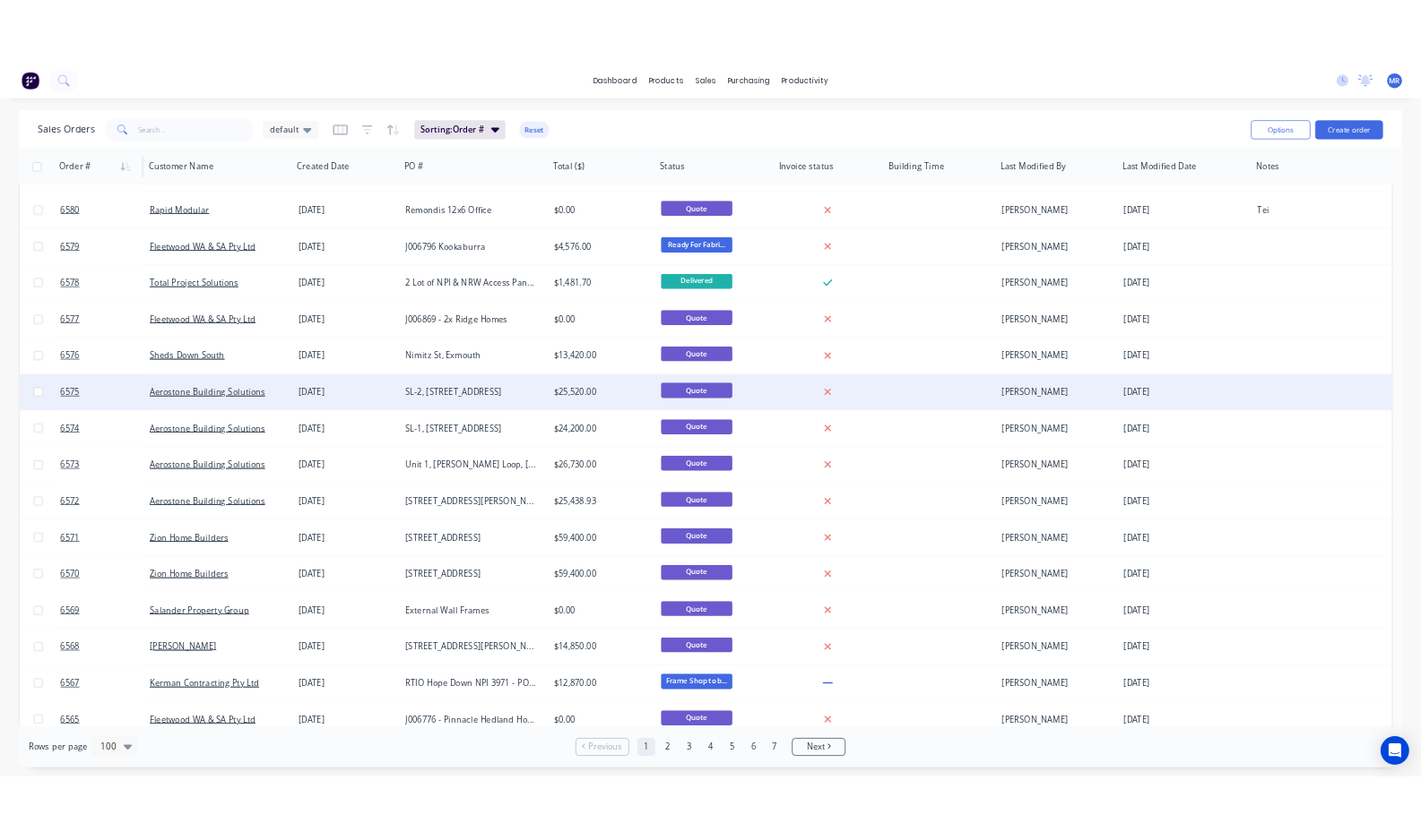
scroll to position [2352, 0]
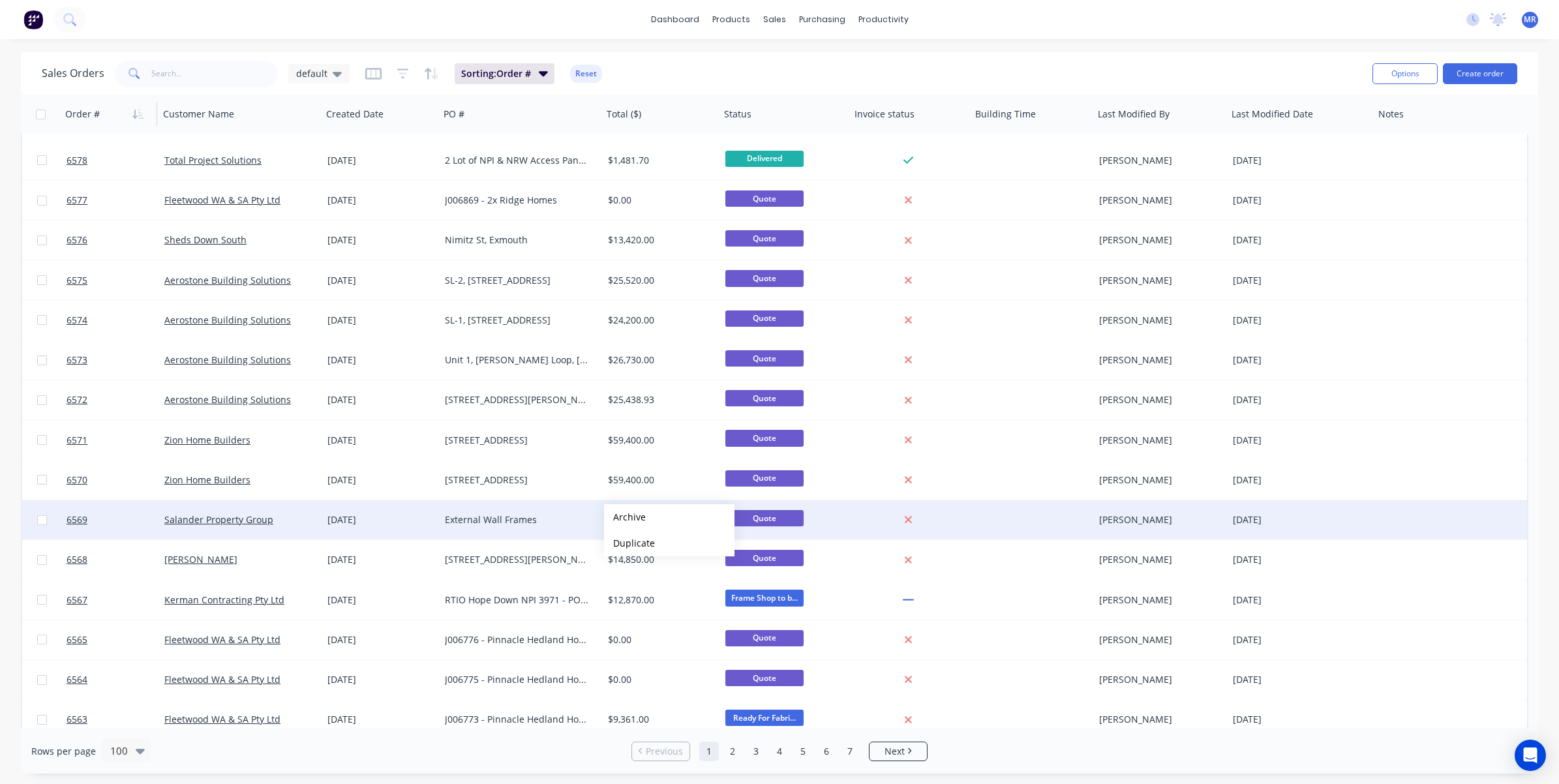
click at [472, 513] on div "External Wall Frames" at bounding box center [517, 520] width 145 height 13
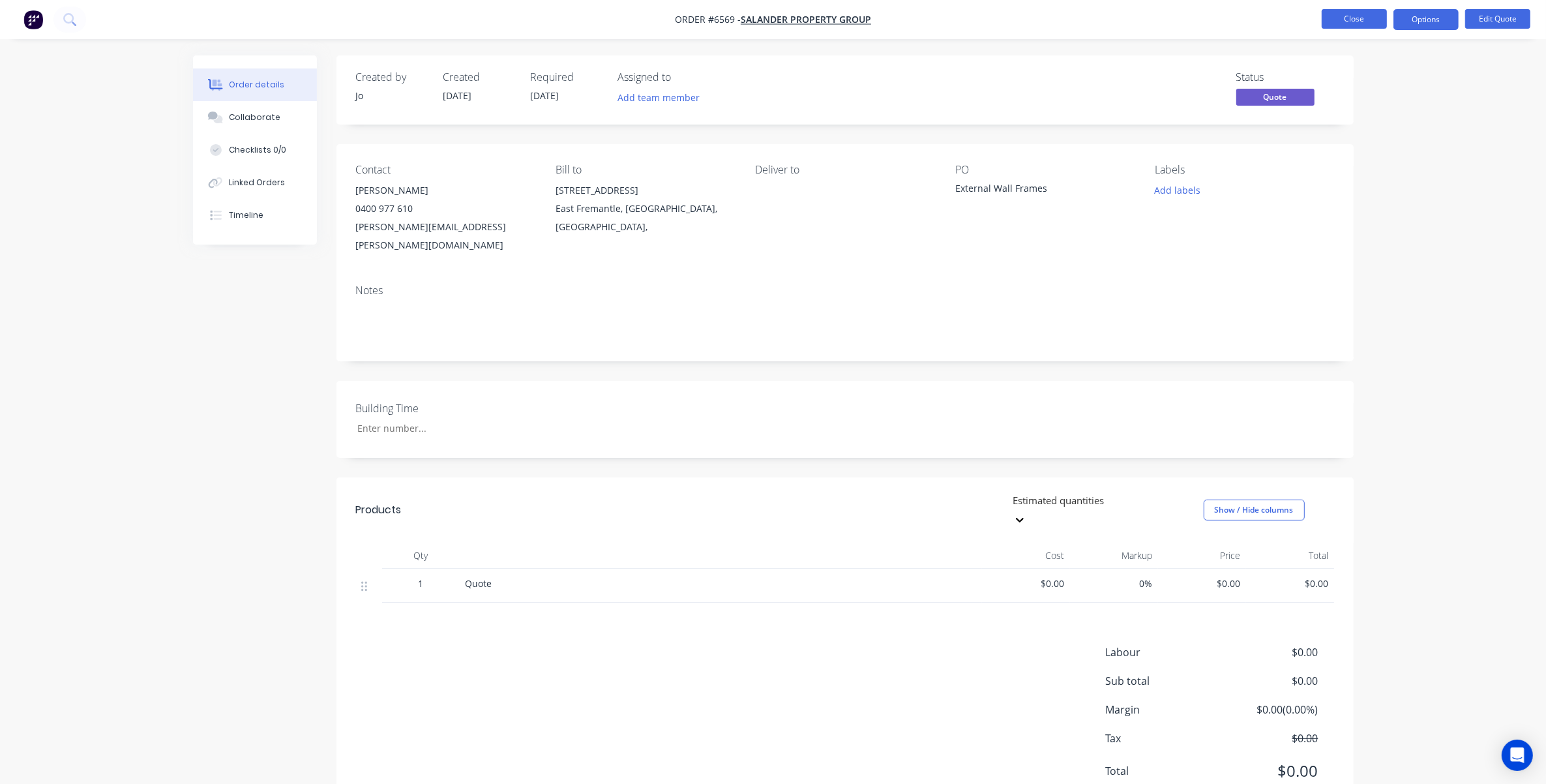
click at [1033, 17] on button "Close" at bounding box center [1354, 19] width 65 height 20
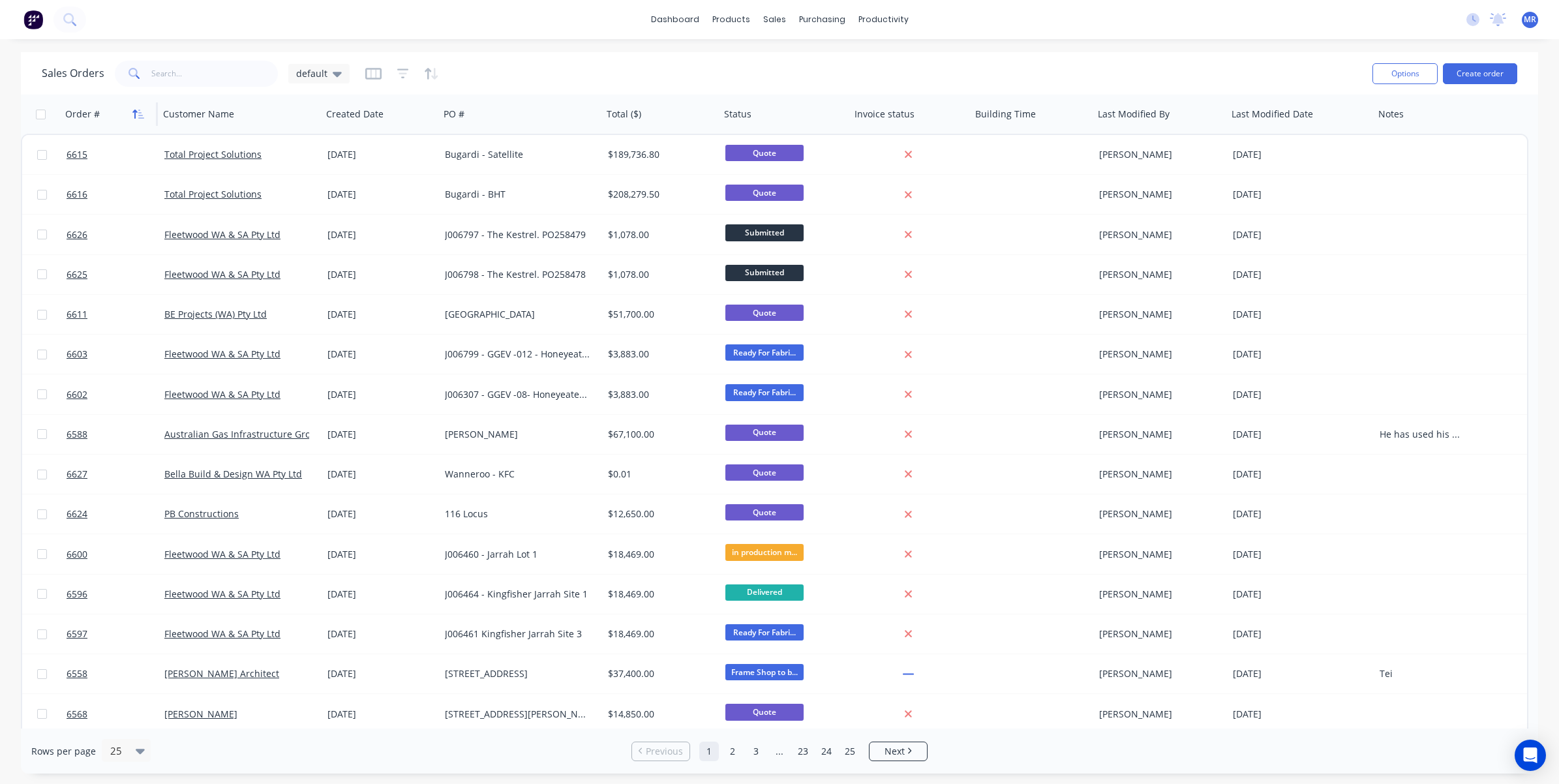
click at [132, 112] on icon "button" at bounding box center [138, 113] width 11 height 10
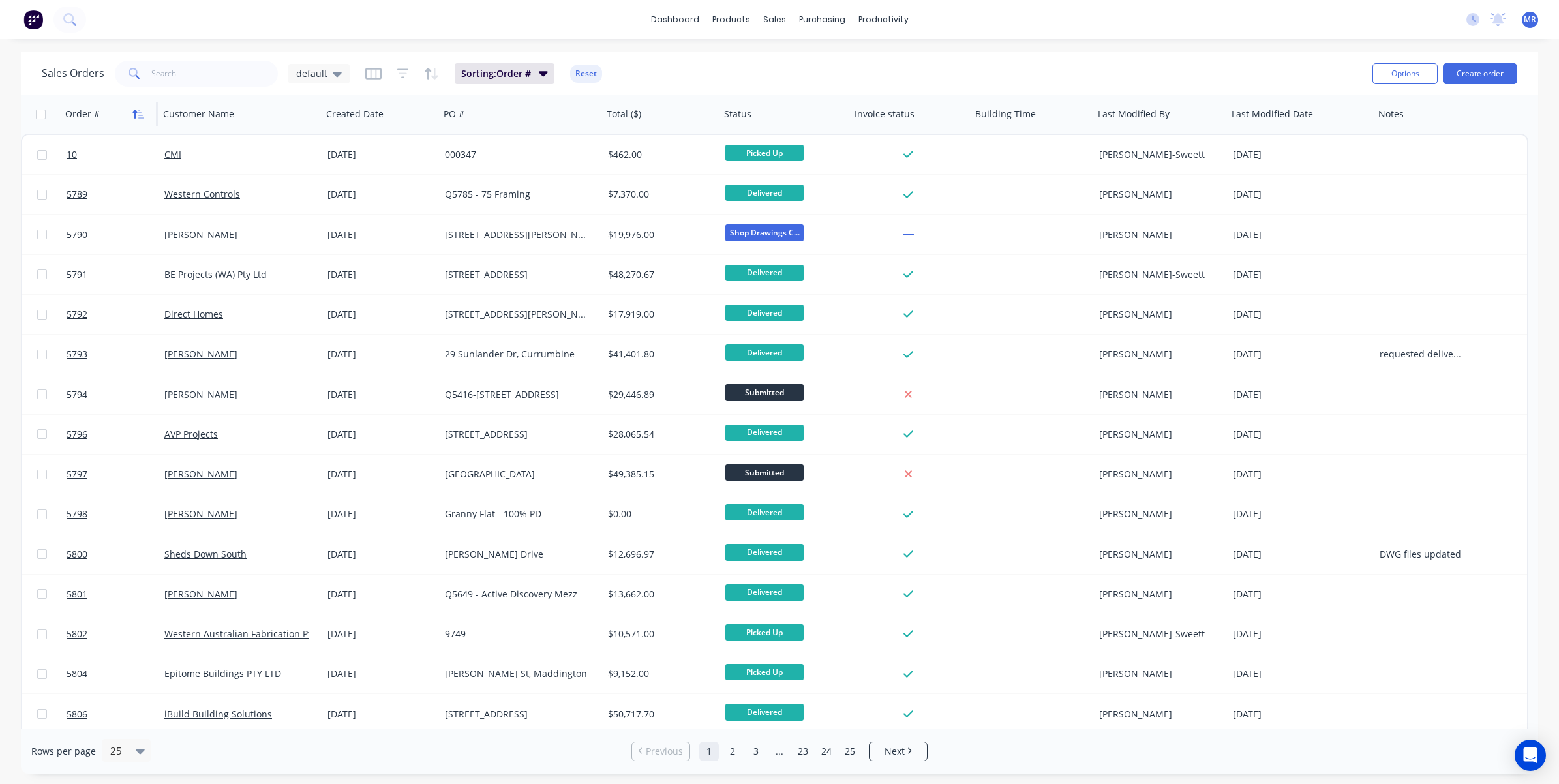
click at [142, 114] on icon "button" at bounding box center [138, 113] width 11 height 10
